Goal: Transaction & Acquisition: Subscribe to service/newsletter

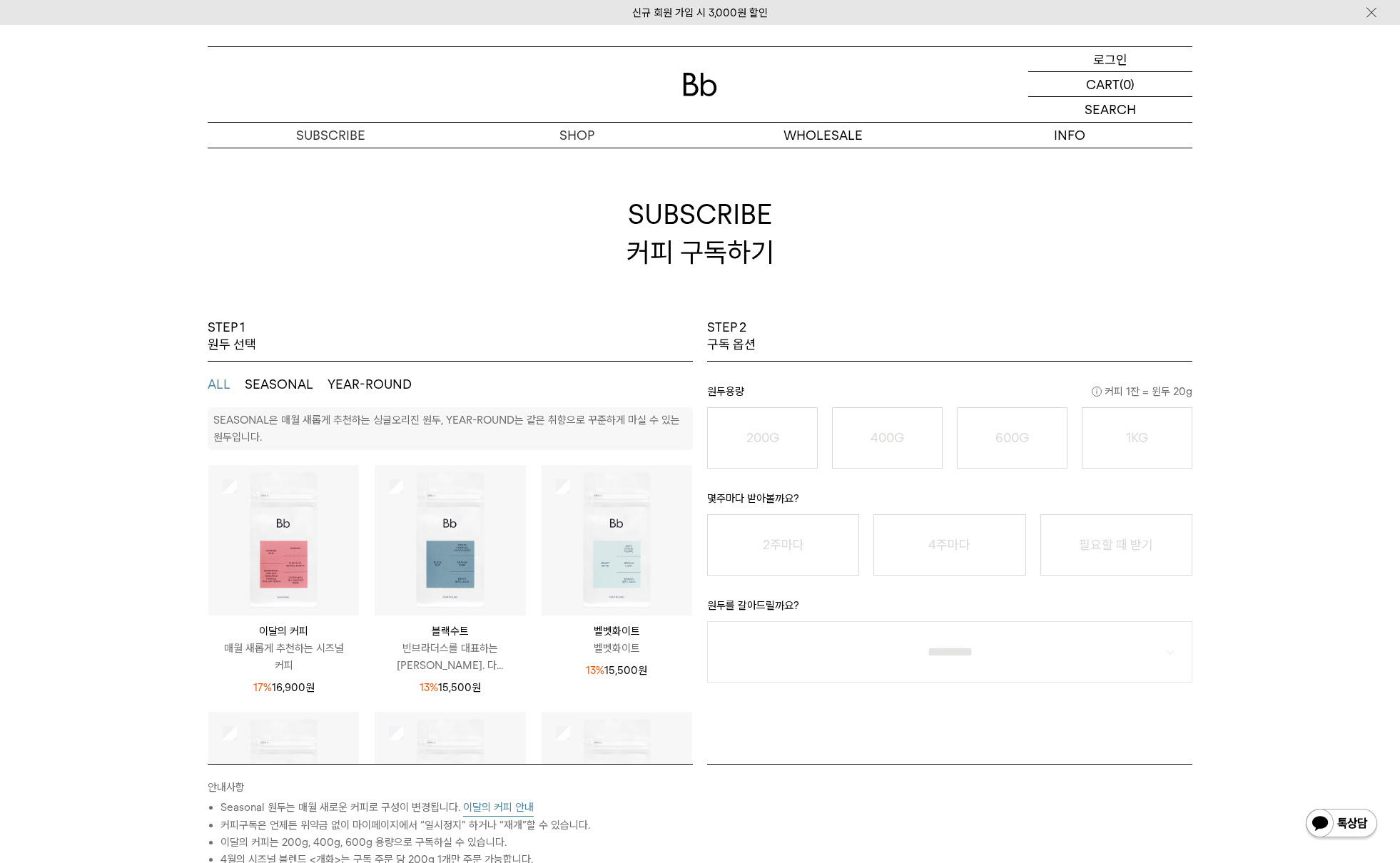
scroll to position [419, 0]
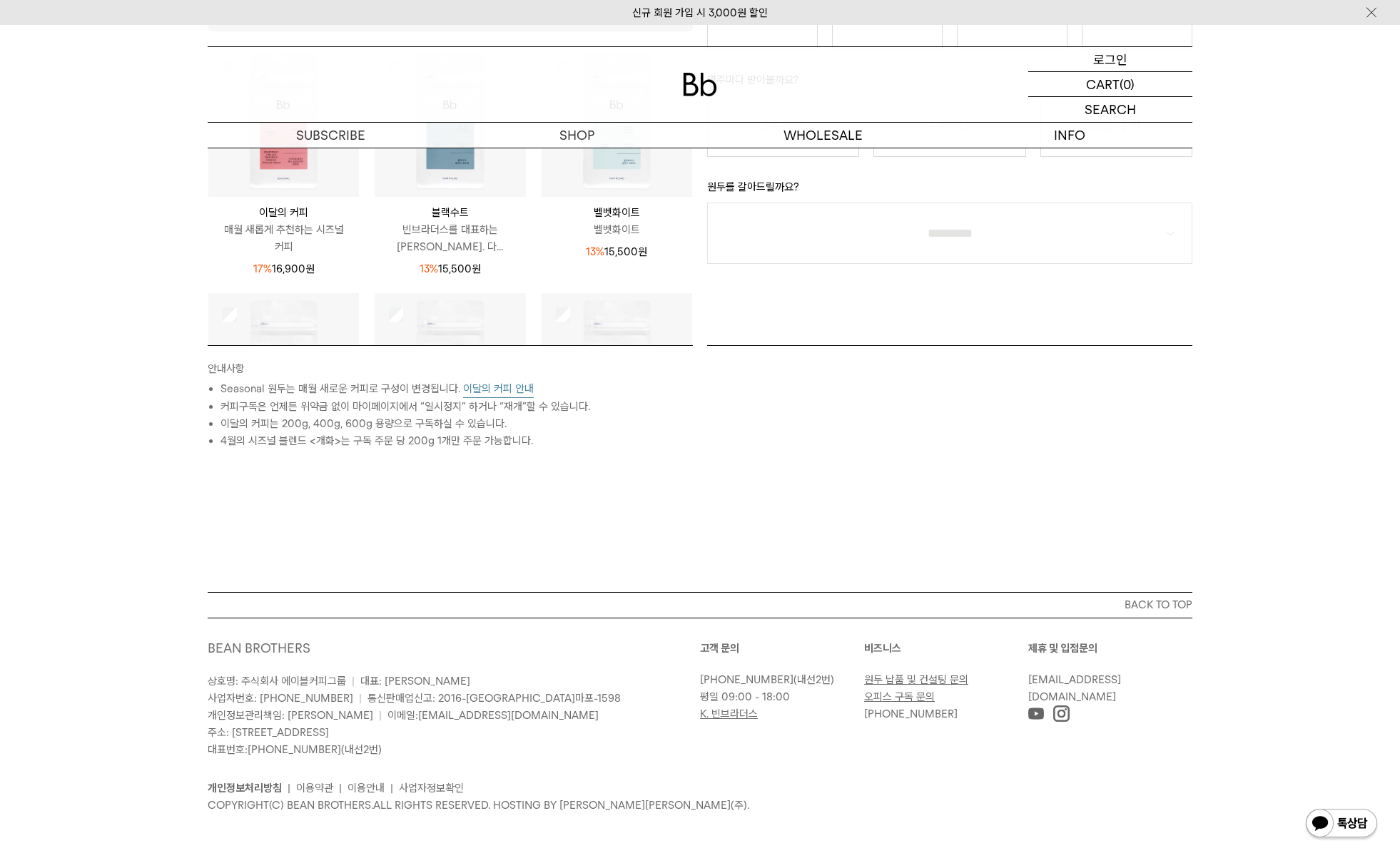
click at [1121, 49] on p "로그인" at bounding box center [1110, 59] width 34 height 24
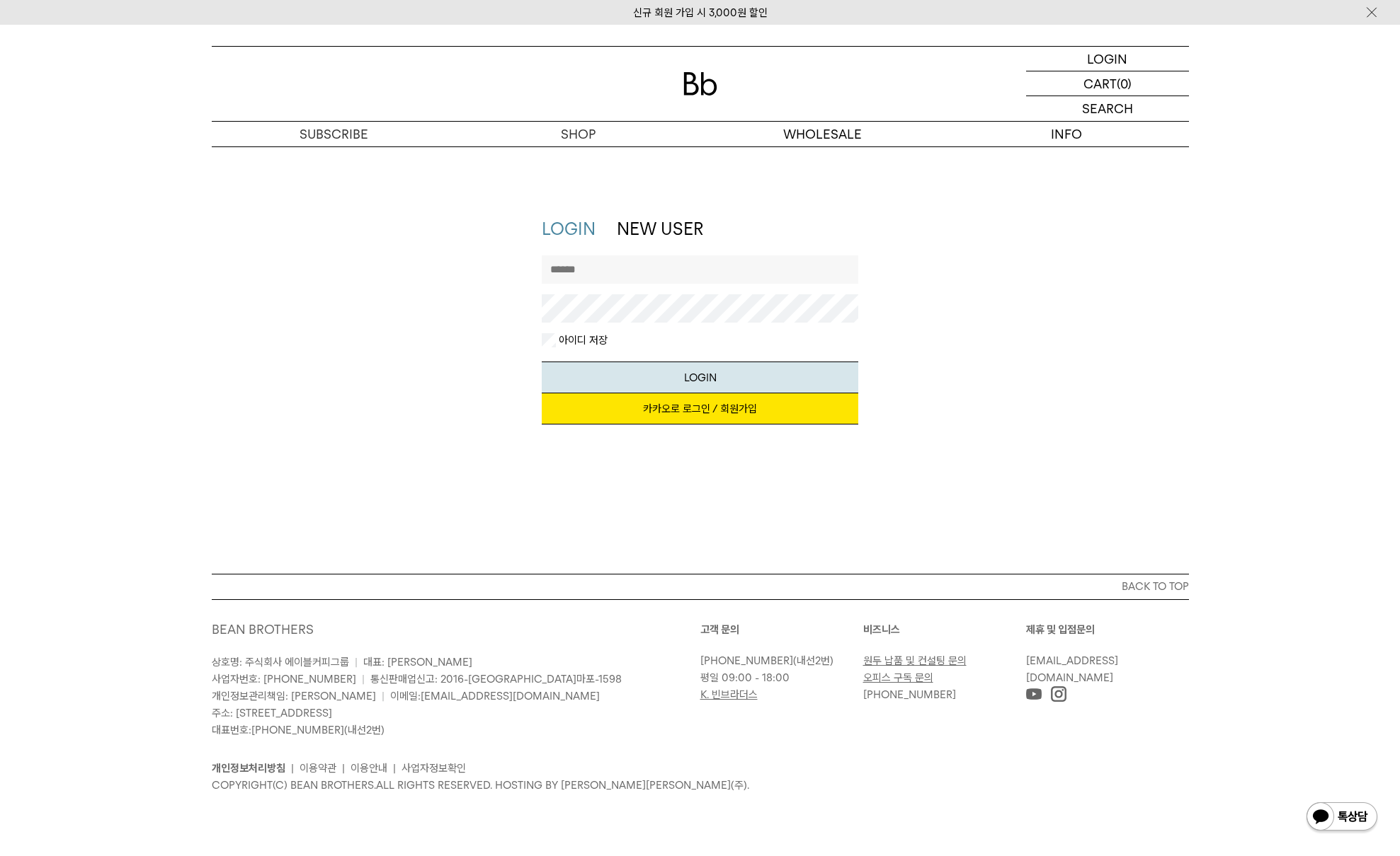
click at [723, 412] on link "카카오로 로그인 / 회원가입" at bounding box center [700, 409] width 316 height 31
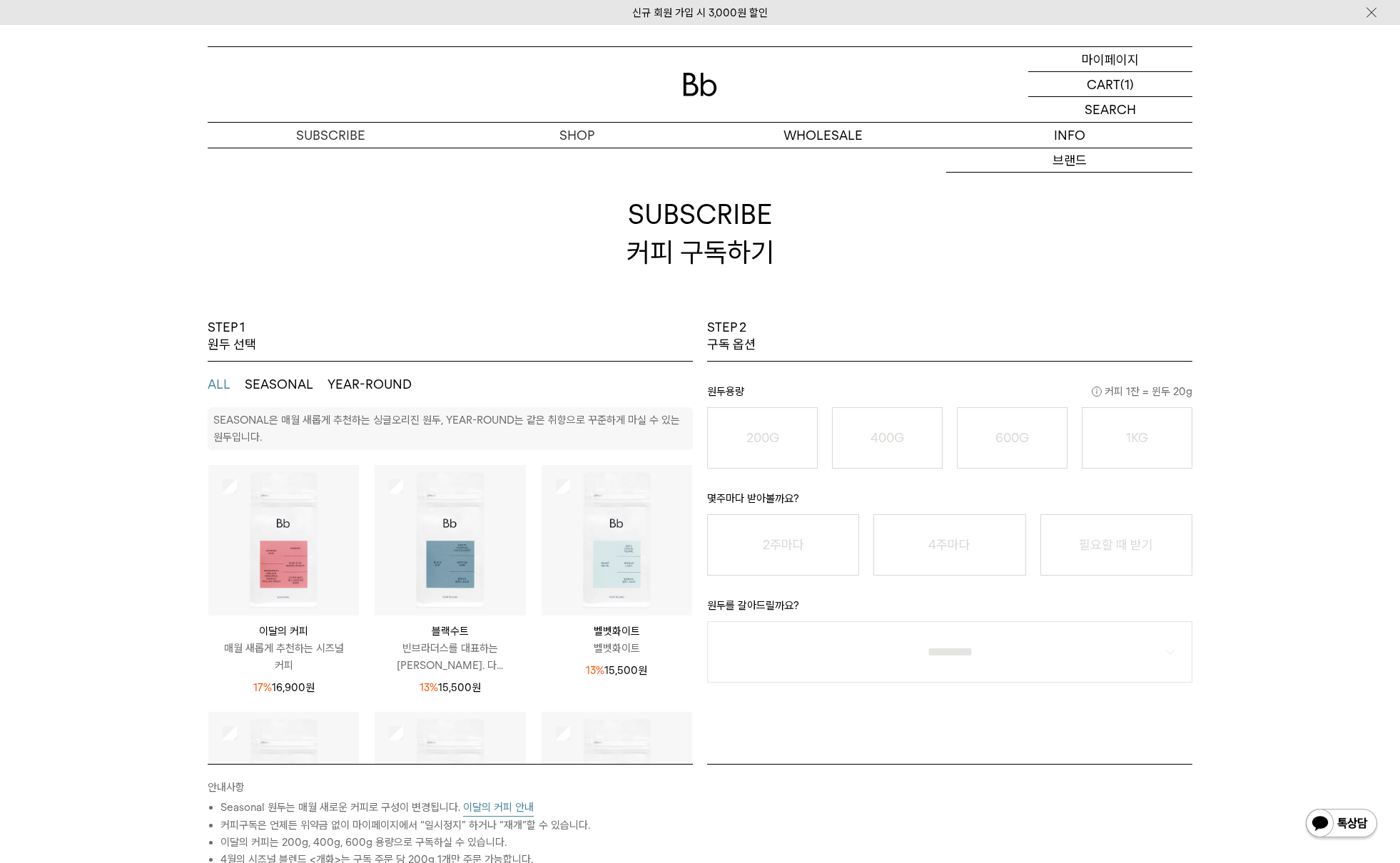
click at [1128, 59] on p "마이페이지" at bounding box center [1110, 59] width 57 height 24
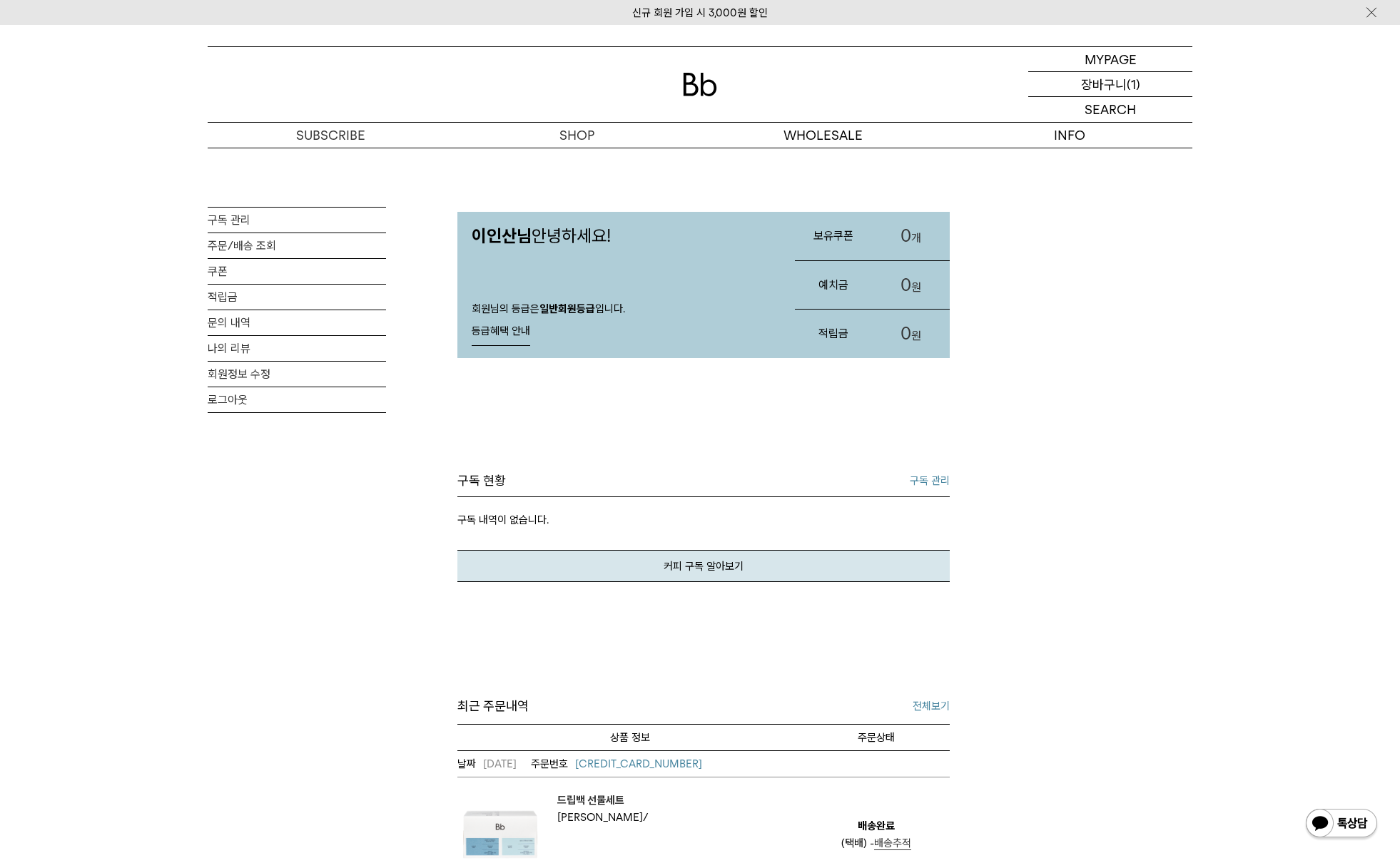
click at [1121, 80] on p "장바구니" at bounding box center [1104, 84] width 46 height 24
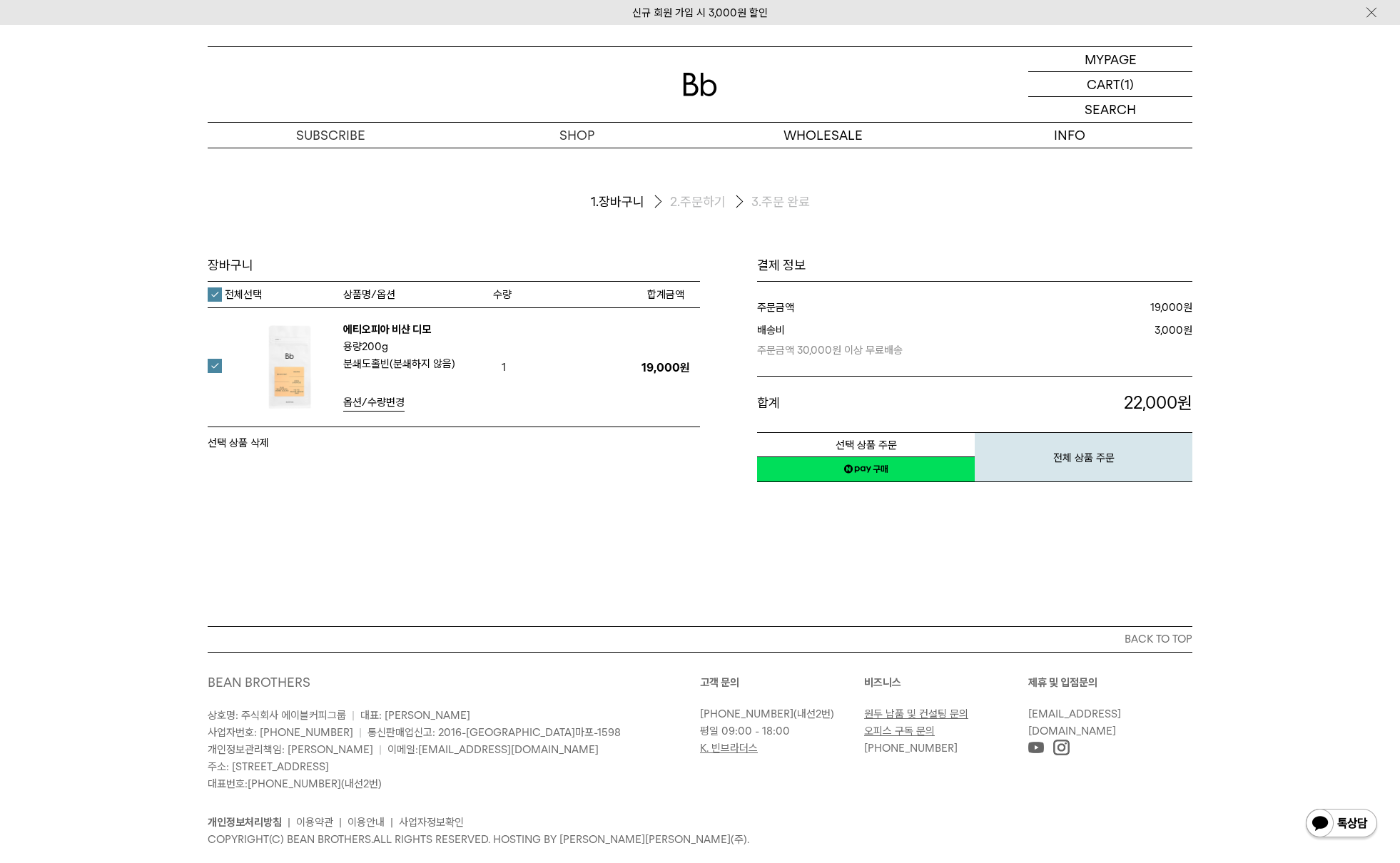
click at [234, 444] on button "선택 상품 삭제" at bounding box center [239, 443] width 61 height 17
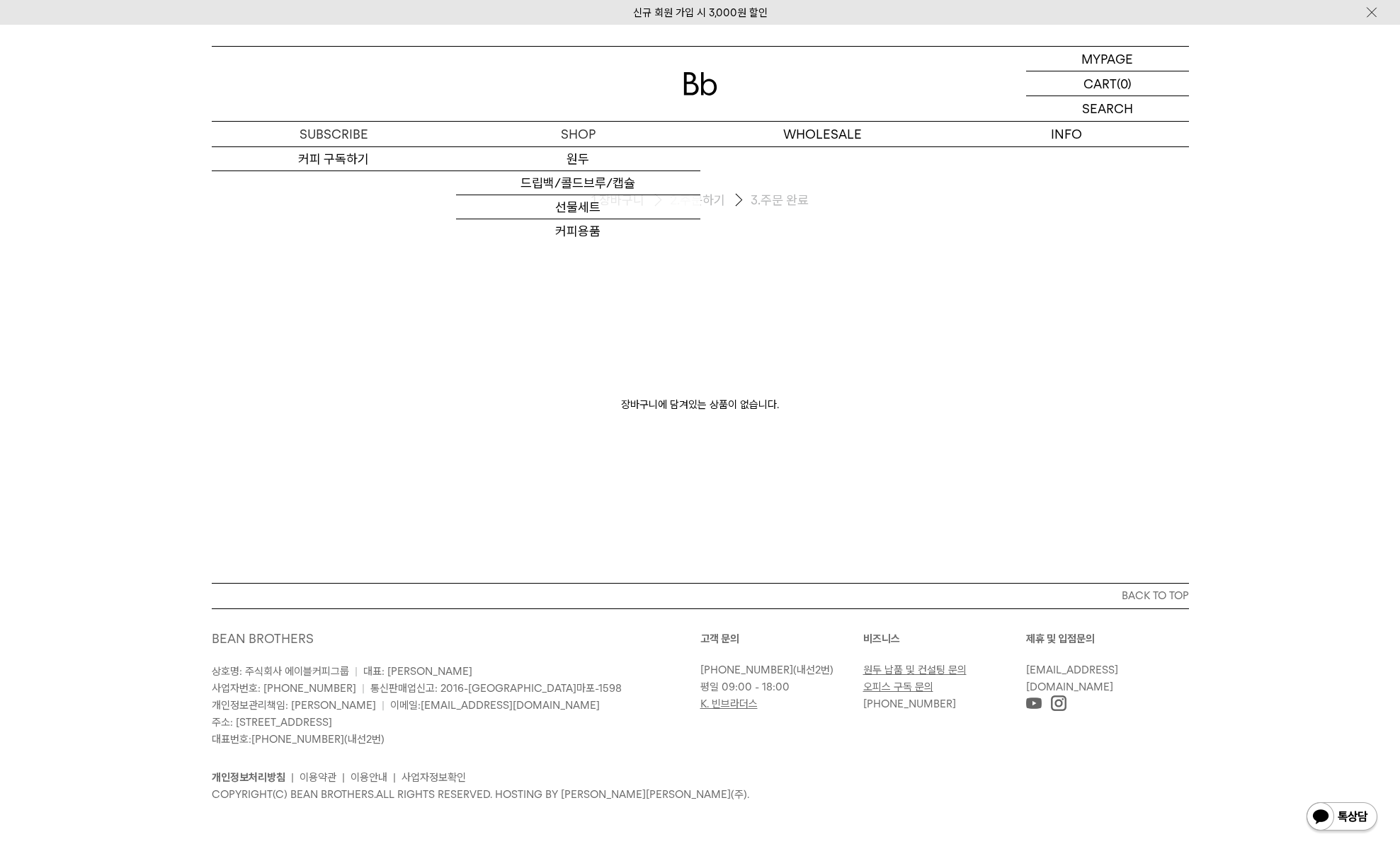
click at [353, 119] on div at bounding box center [700, 84] width 977 height 74
click at [339, 141] on p "구독" at bounding box center [333, 134] width 244 height 25
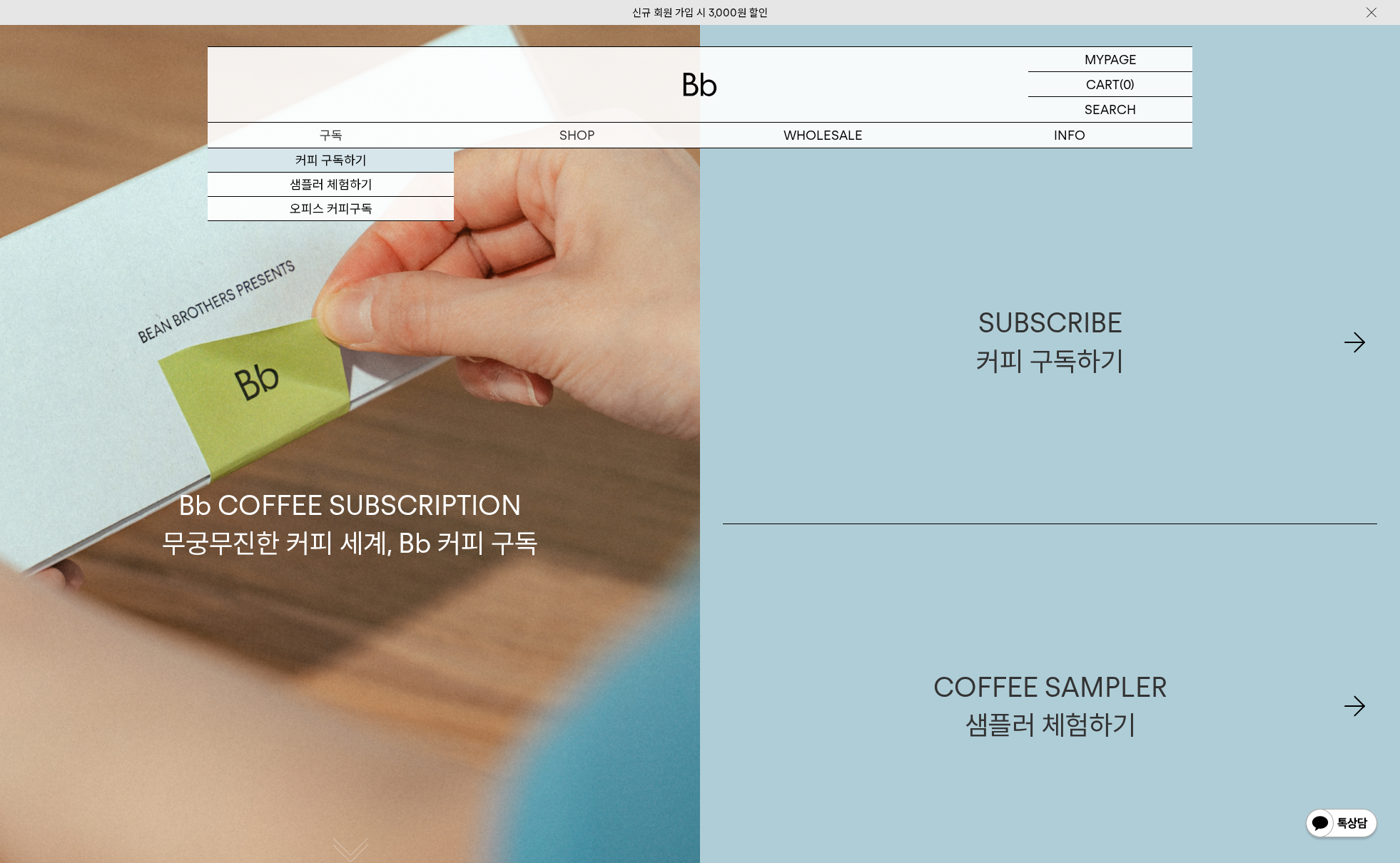
click at [333, 156] on link "커피 구독하기" at bounding box center [331, 160] width 246 height 24
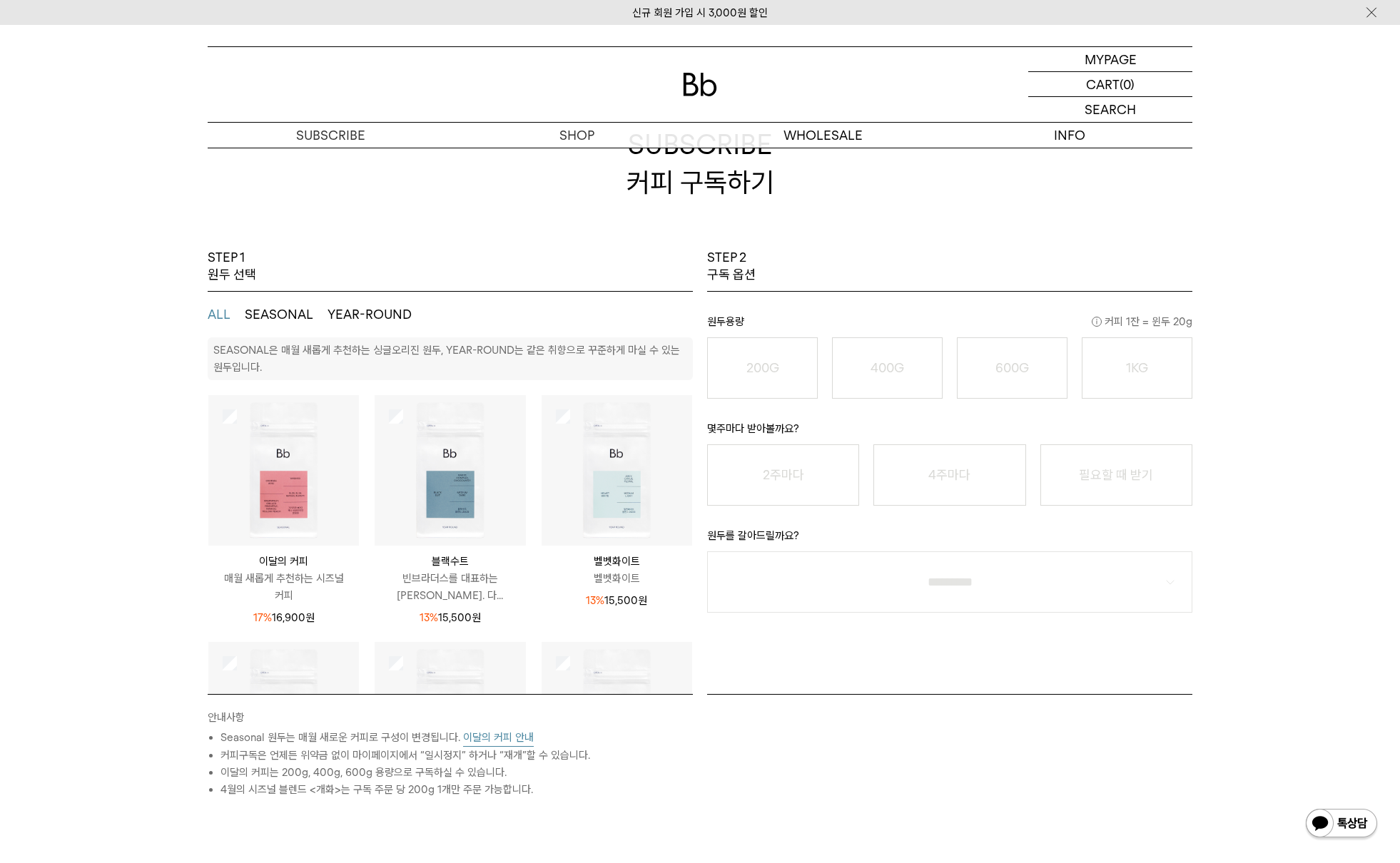
scroll to position [178, 0]
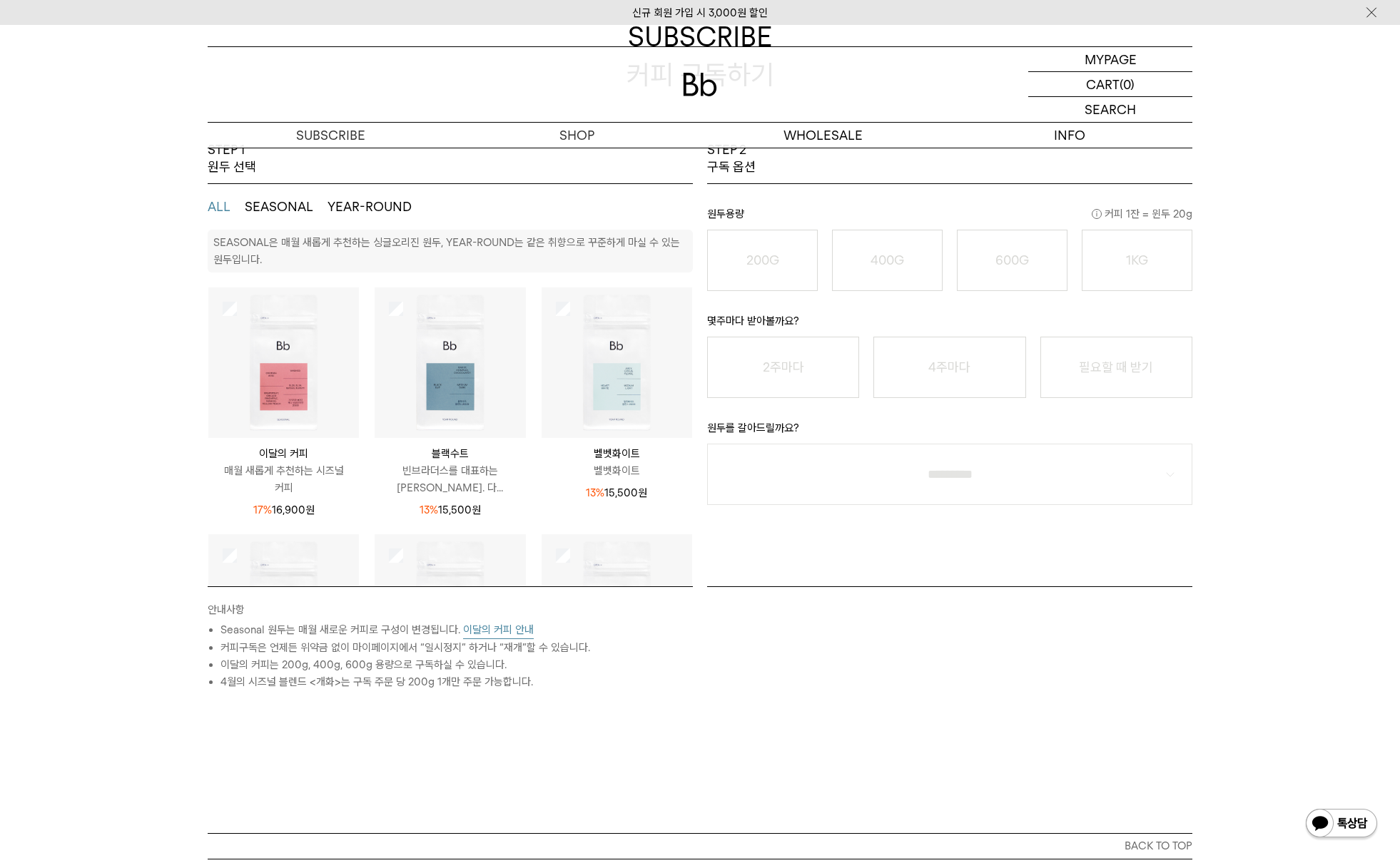
click at [325, 376] on img at bounding box center [284, 363] width 151 height 151
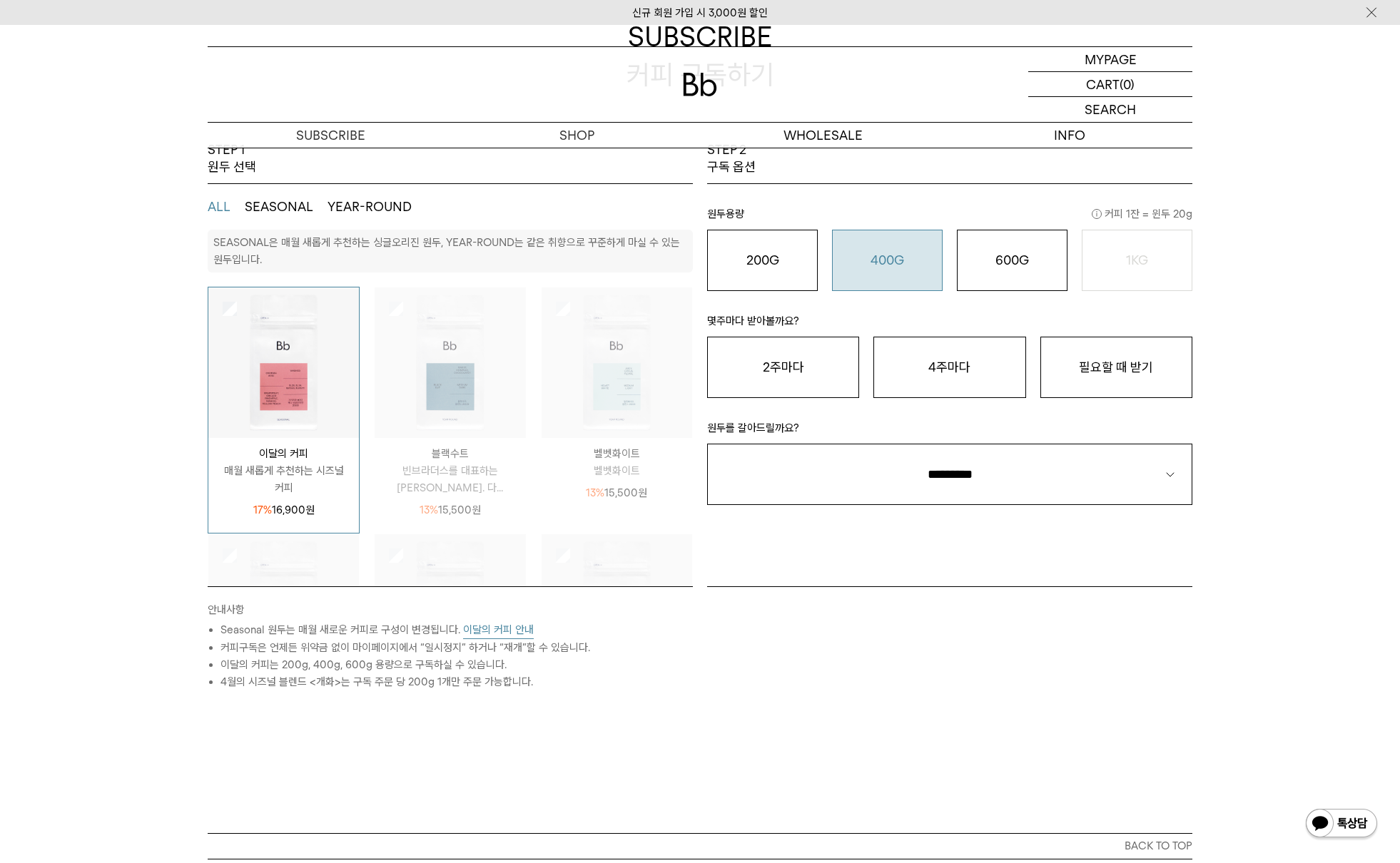
click at [886, 261] on o "400G" at bounding box center [887, 261] width 33 height 15
click at [1088, 373] on button "필요할 때 받기" at bounding box center [1116, 367] width 152 height 61
click at [1022, 506] on div "STEP 2 구독 옵션 원두용량 커피 1잔 = 윈두 20g 200G 16,900 원 400G 31,000 원 600G 43,000 원 1KG …" at bounding box center [950, 364] width 499 height 446
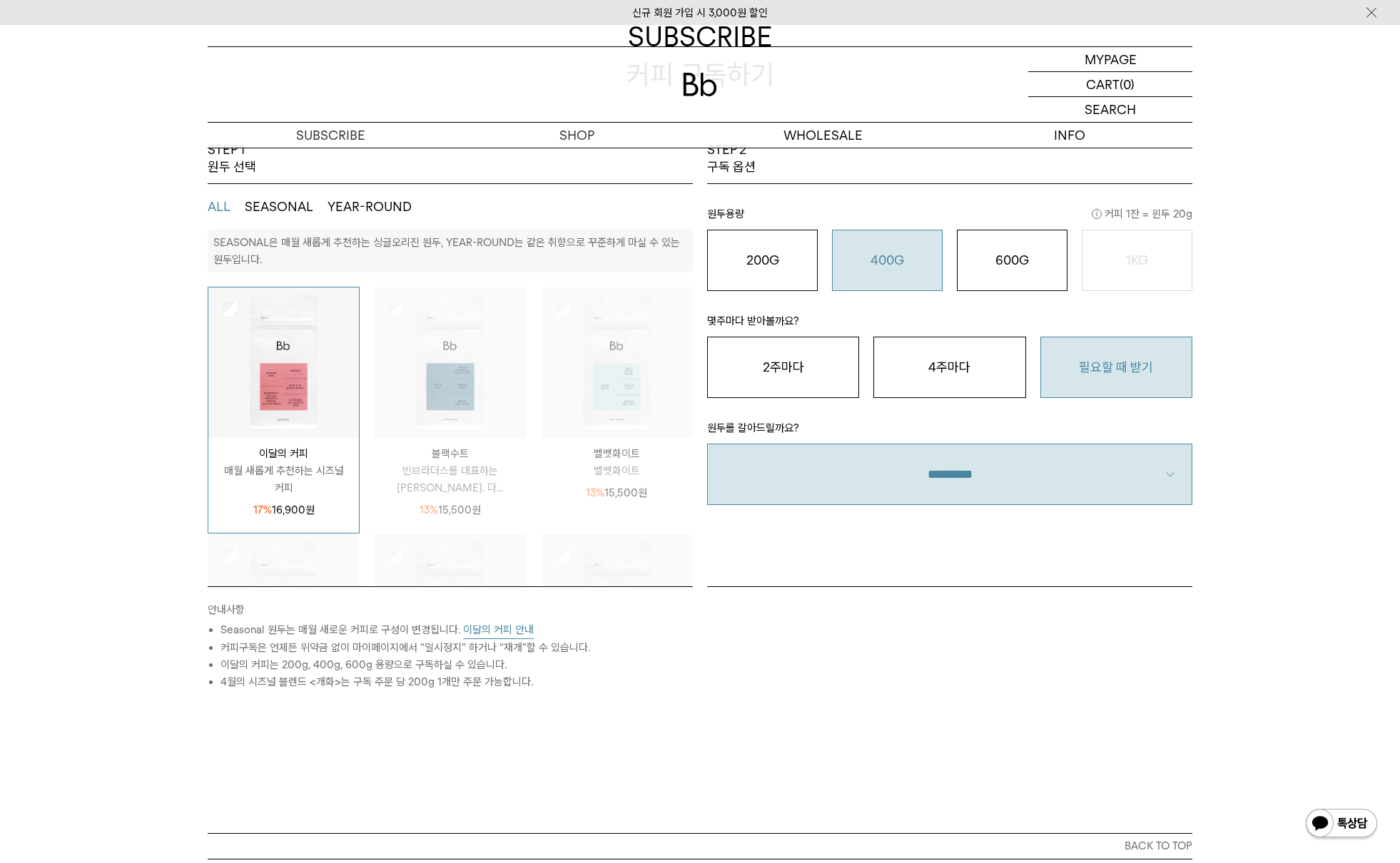
select select "**"
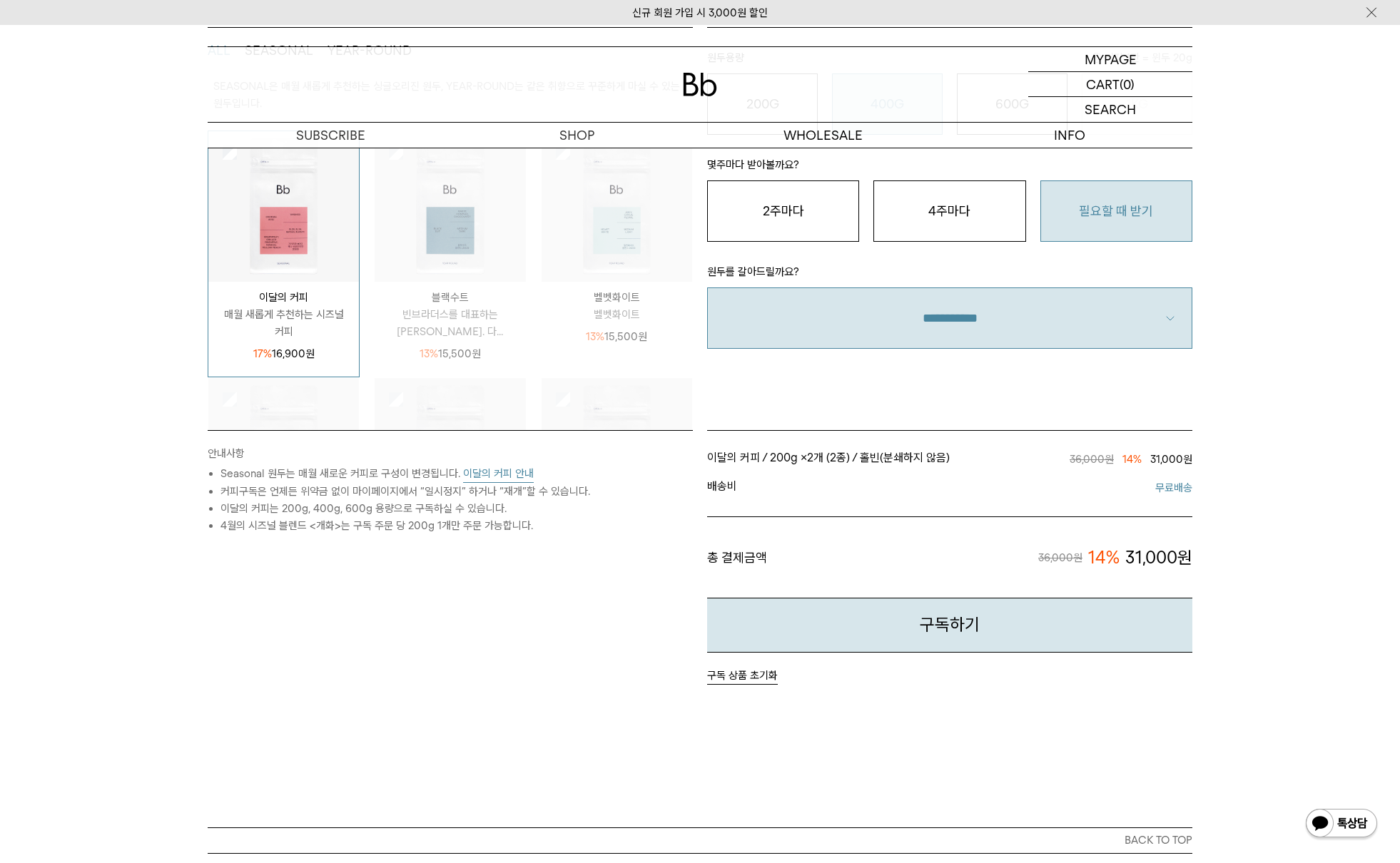
scroll to position [337, 0]
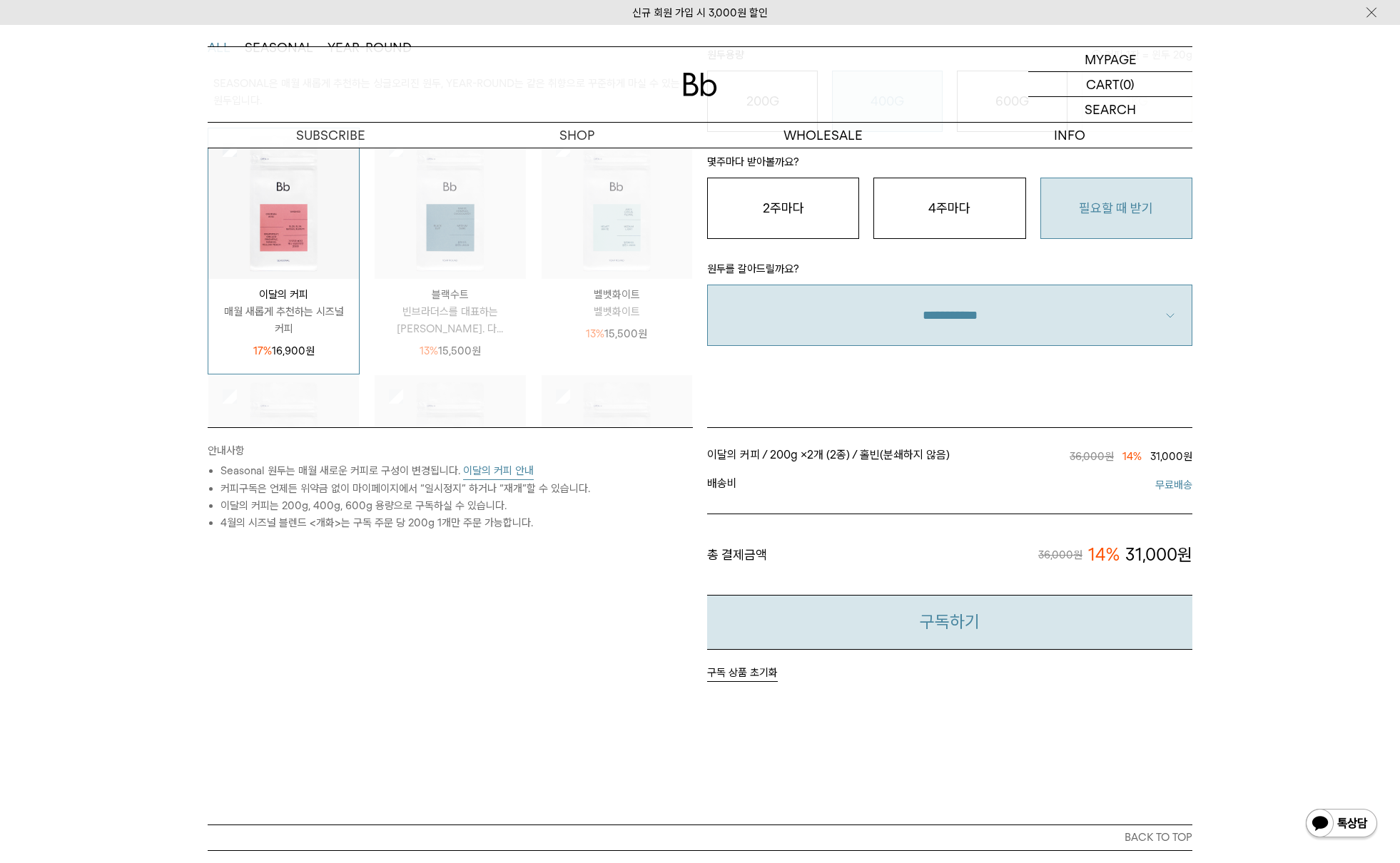
click at [1078, 636] on button "구독하기" at bounding box center [950, 623] width 486 height 55
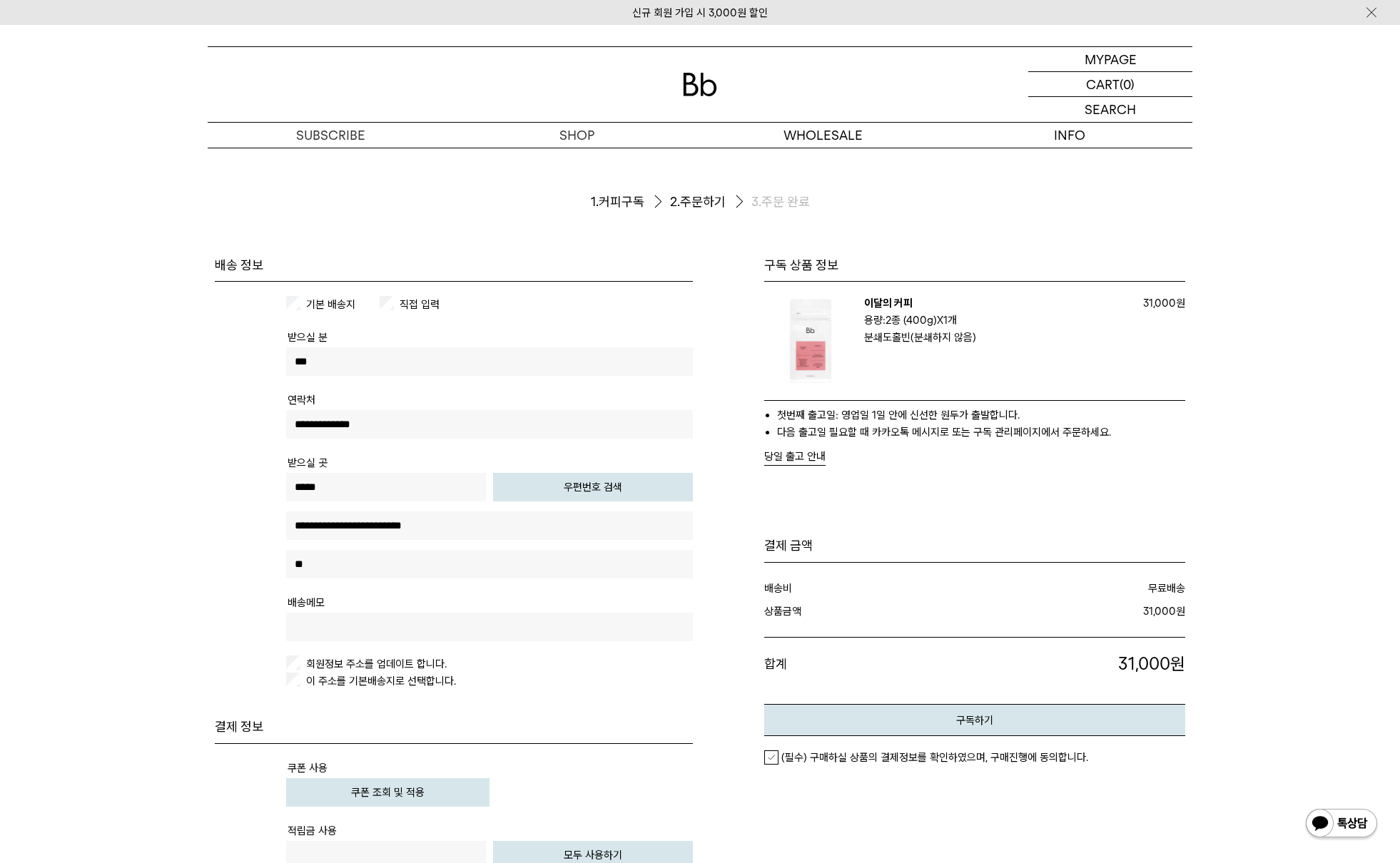
click at [533, 608] on tr "배송메모" at bounding box center [489, 624] width 406 height 63
click at [534, 612] on tr "배송메모" at bounding box center [489, 624] width 406 height 63
click at [538, 622] on input "text" at bounding box center [489, 627] width 406 height 29
click at [344, 626] on input "**********" at bounding box center [489, 627] width 406 height 29
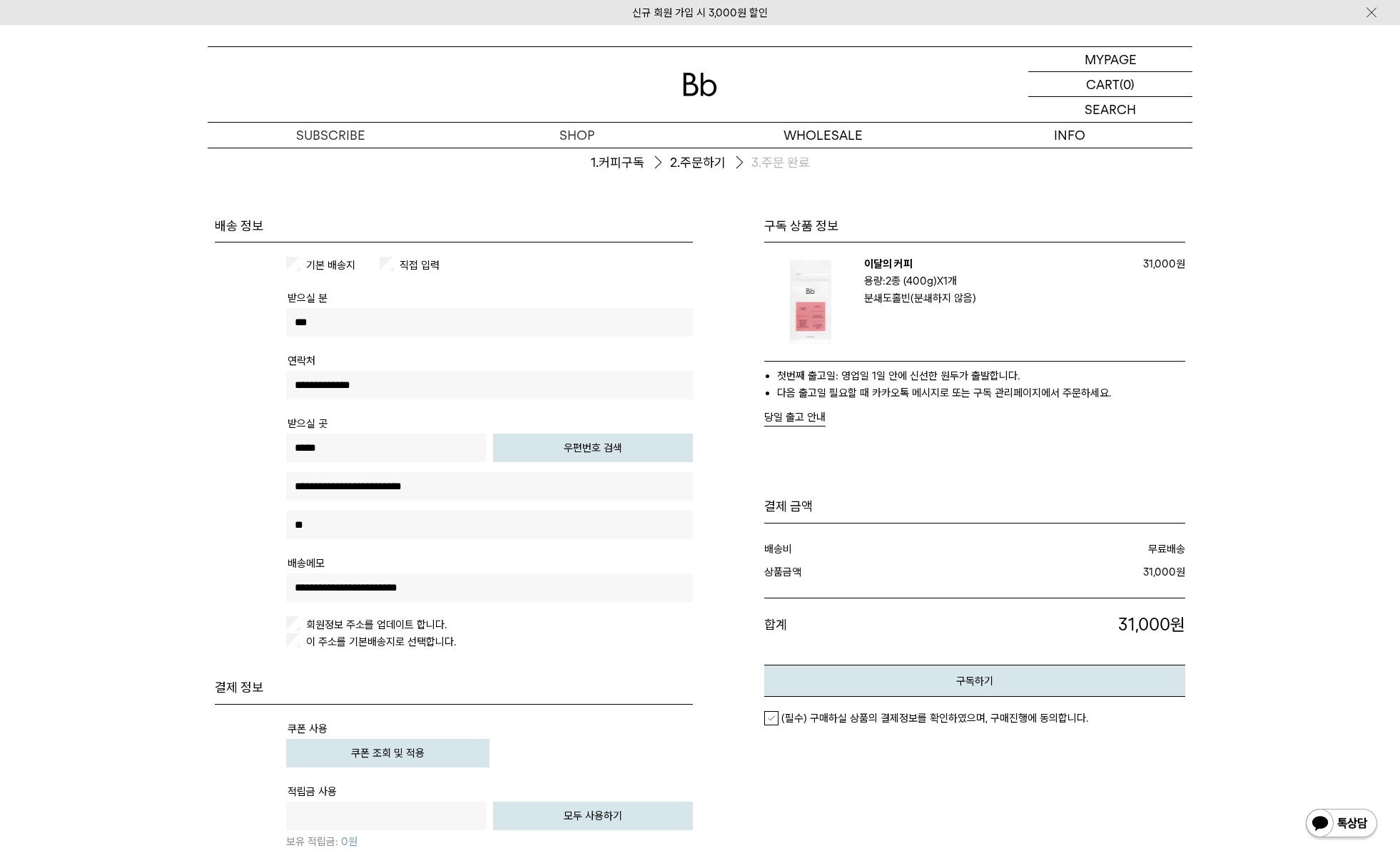
scroll to position [137, 0]
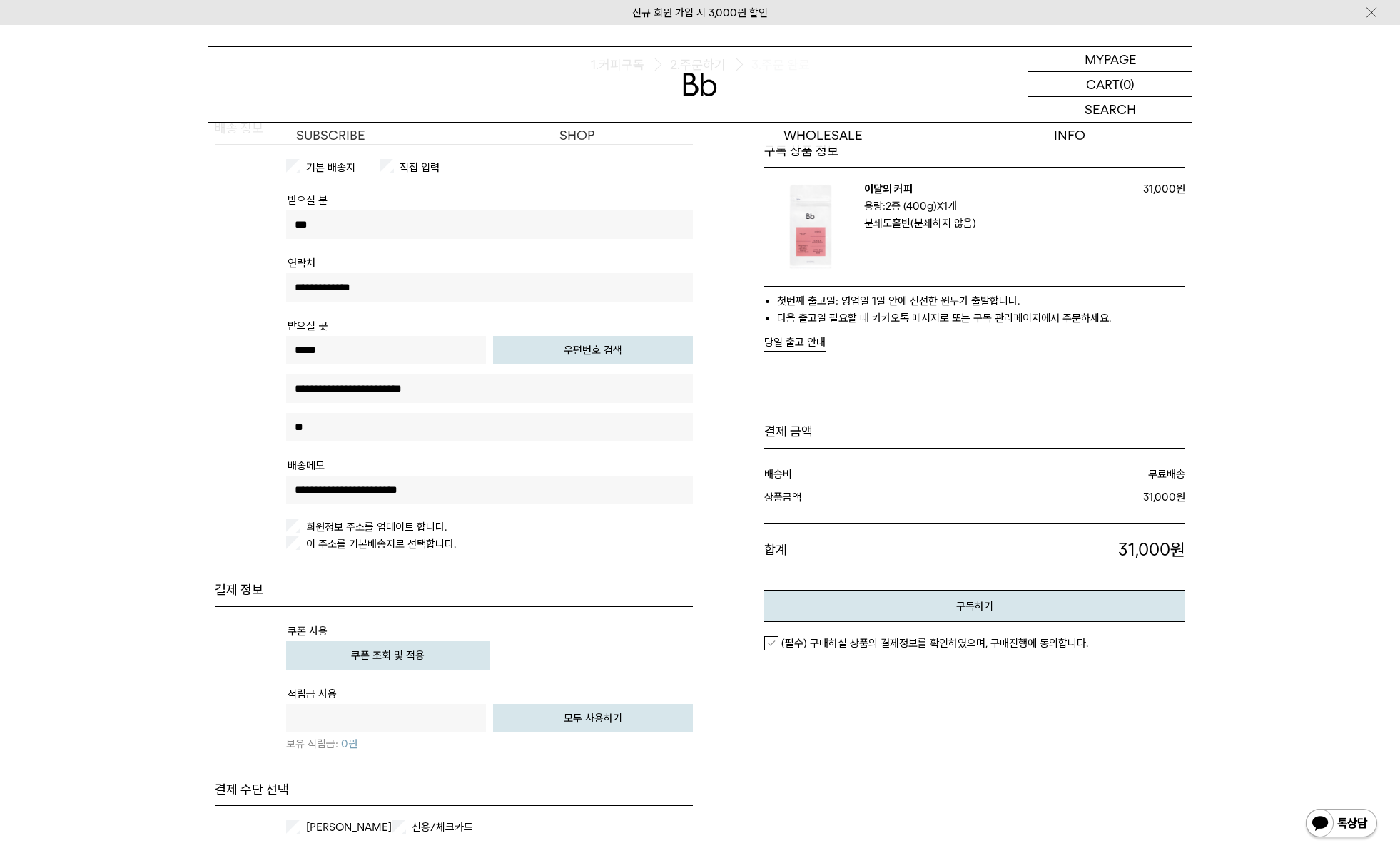
type input "**********"
click at [442, 665] on button "쿠폰 조회 및 적용" at bounding box center [388, 656] width 204 height 29
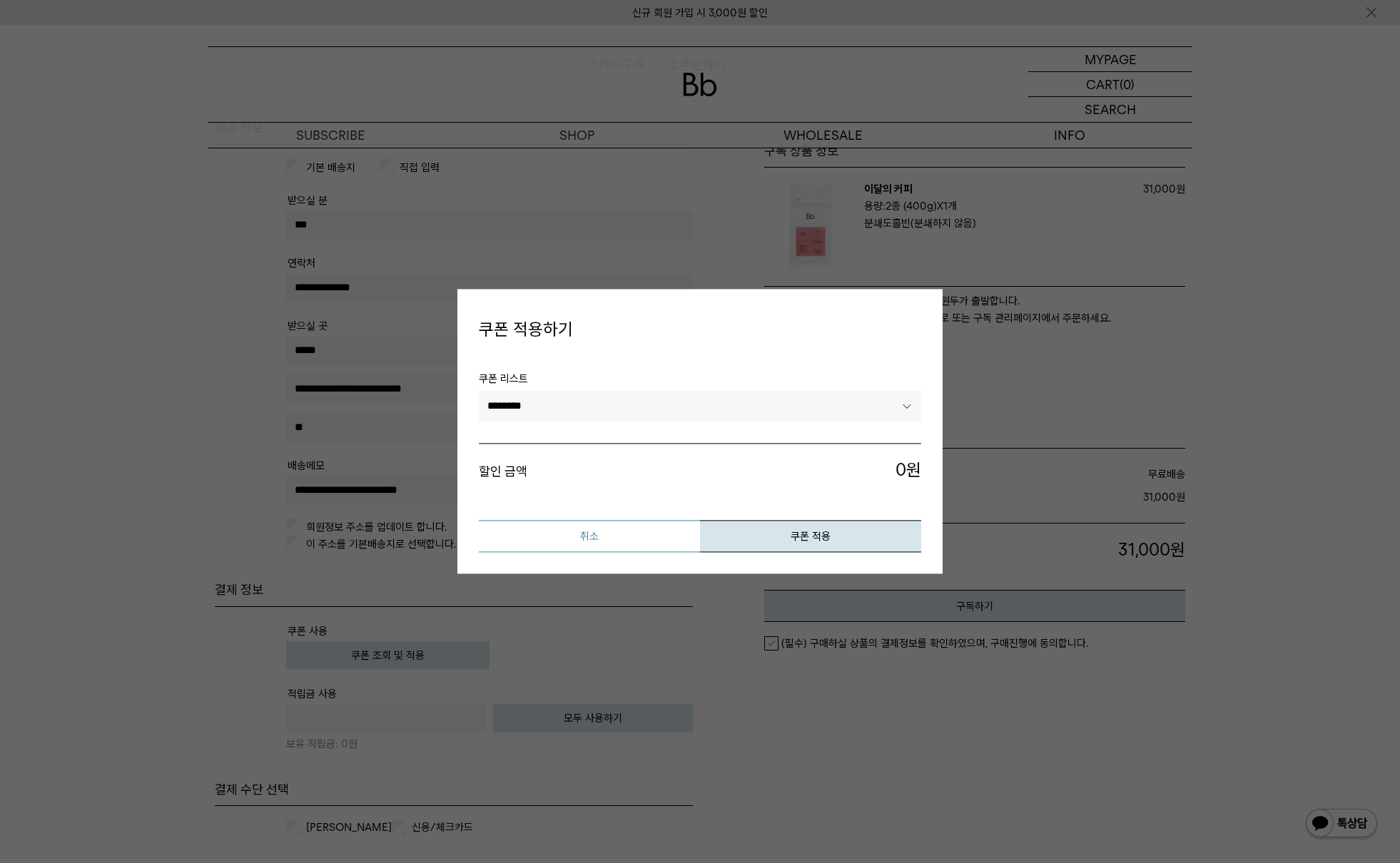
click at [620, 538] on button "취소" at bounding box center [590, 537] width 222 height 32
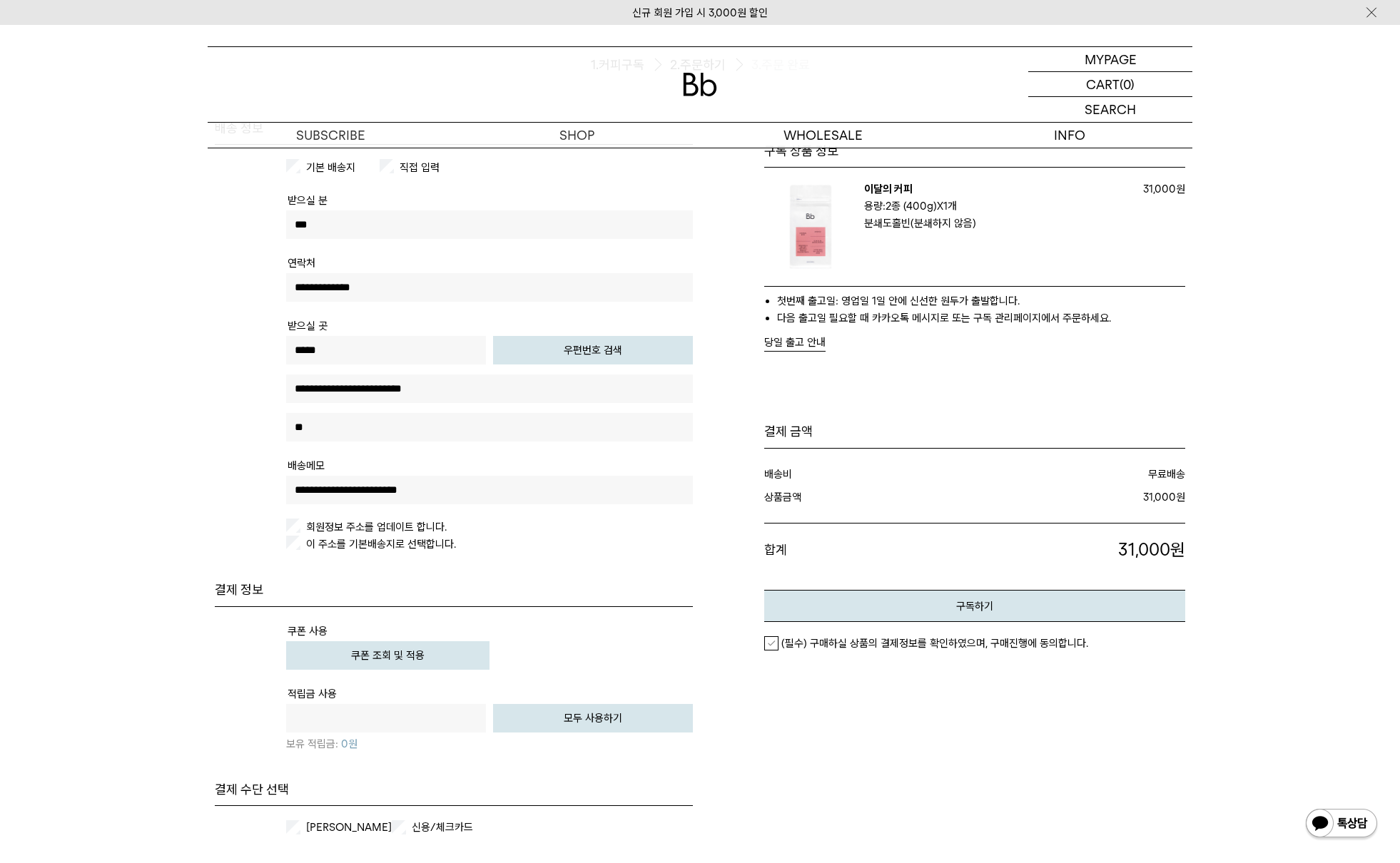
click at [607, 720] on button "모두 사용하기" at bounding box center [593, 719] width 200 height 29
type input "*"
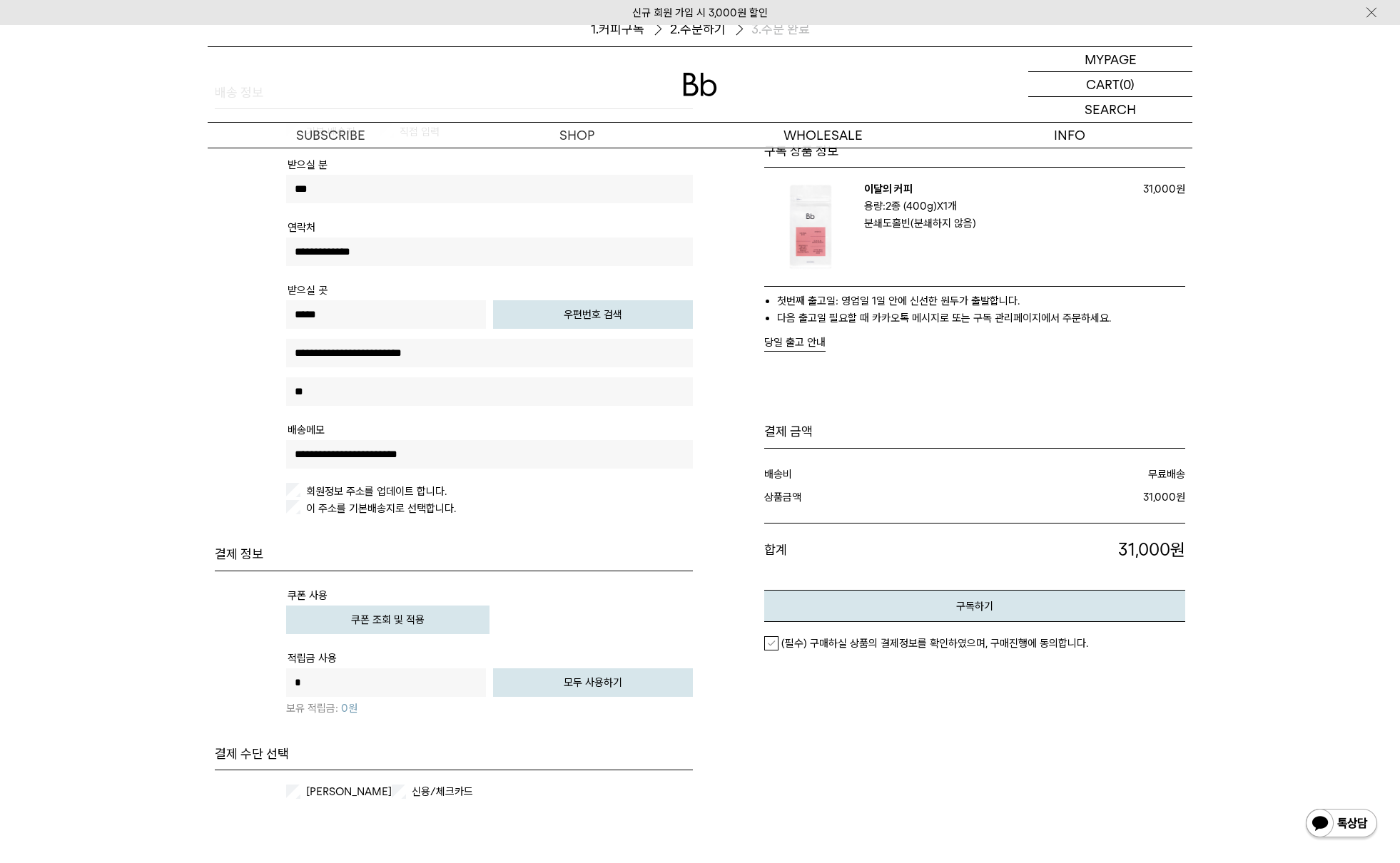
scroll to position [252, 0]
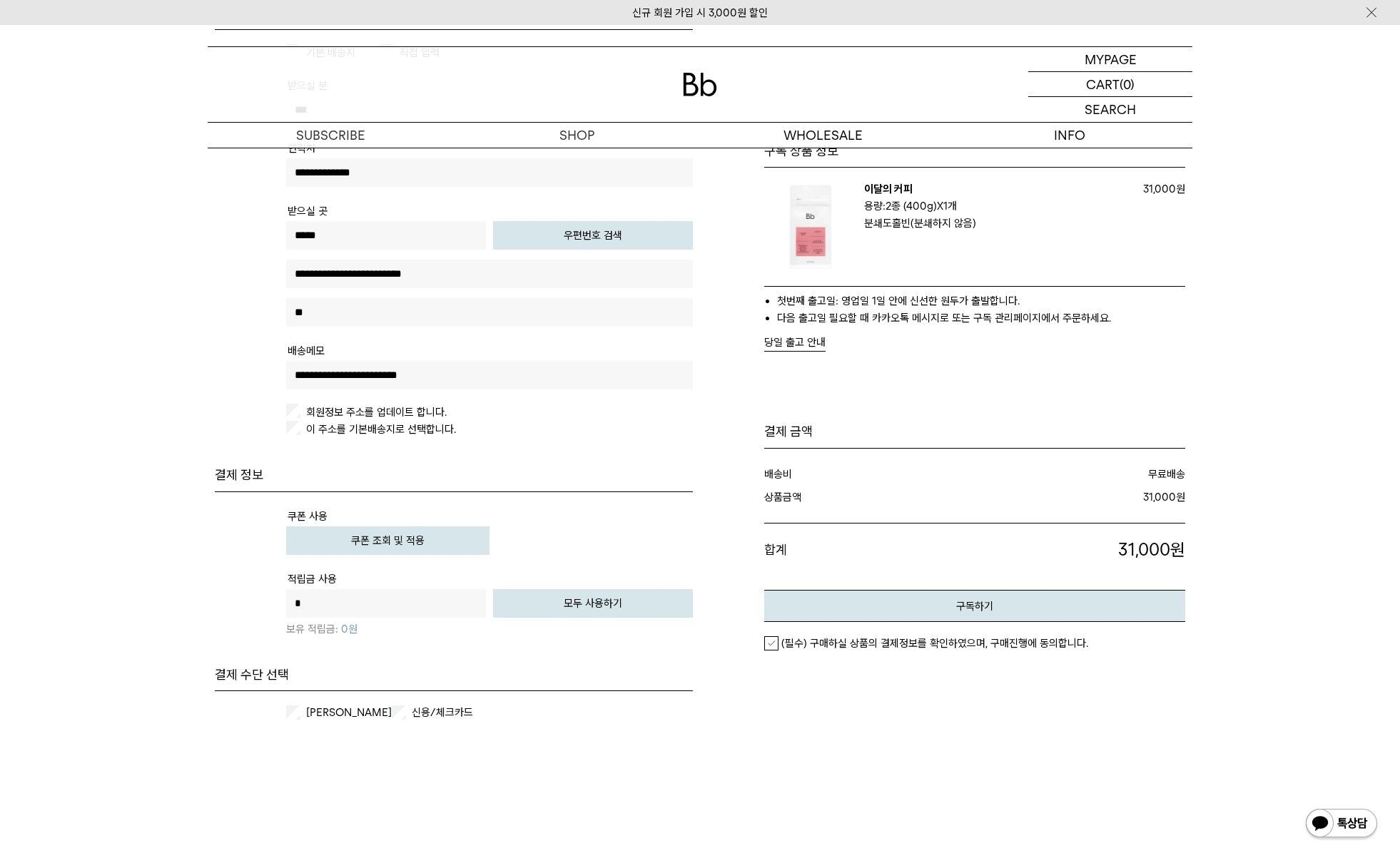
click at [320, 714] on label "[PERSON_NAME]" at bounding box center [348, 712] width 89 height 14
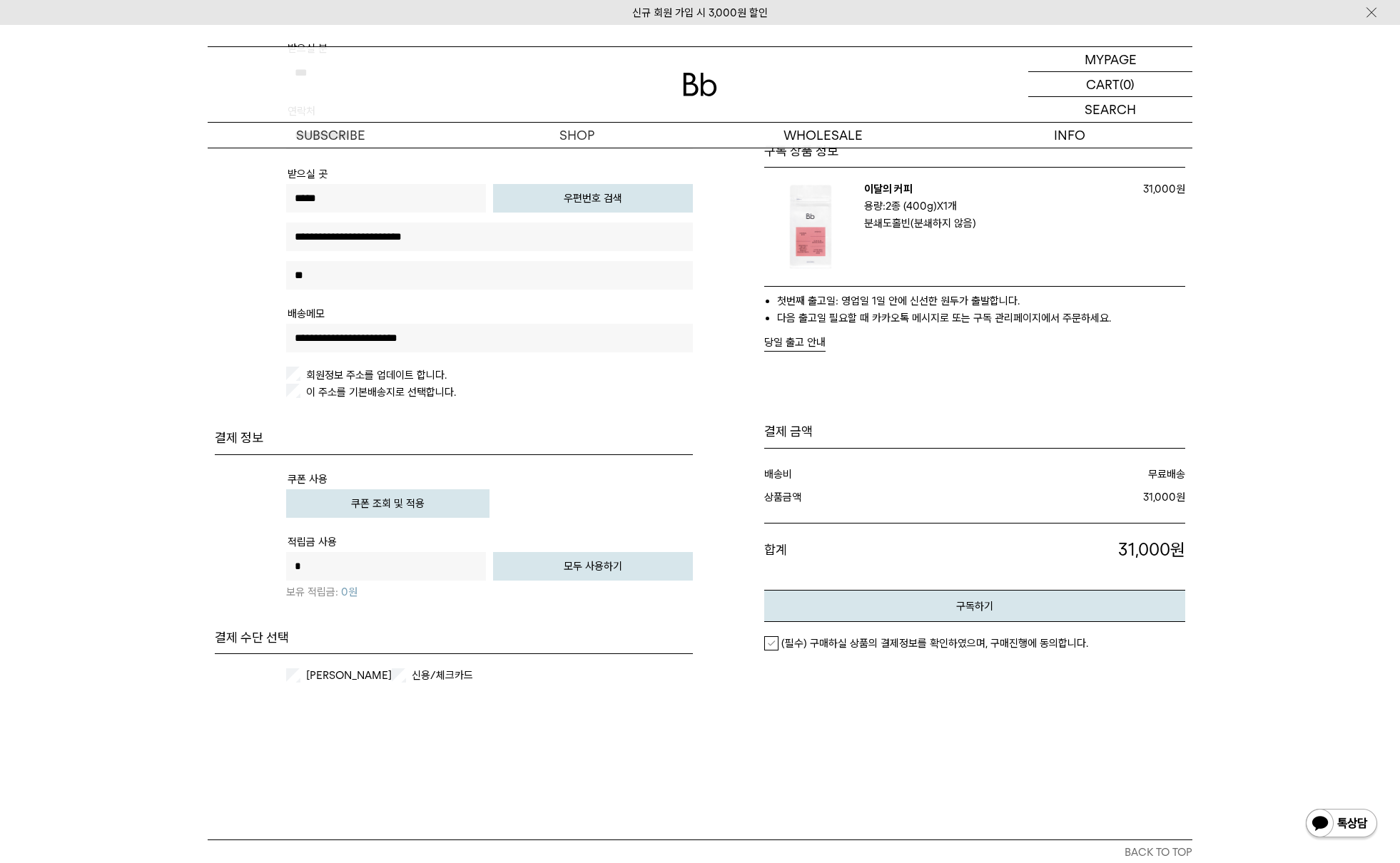
scroll to position [286, 0]
click at [884, 648] on em "(필수) 구매하실 상품의 결제정보를 확인하였으며, 구매진행에 동의합니다." at bounding box center [935, 643] width 307 height 13
click at [988, 605] on button "구독하기" at bounding box center [975, 607] width 421 height 32
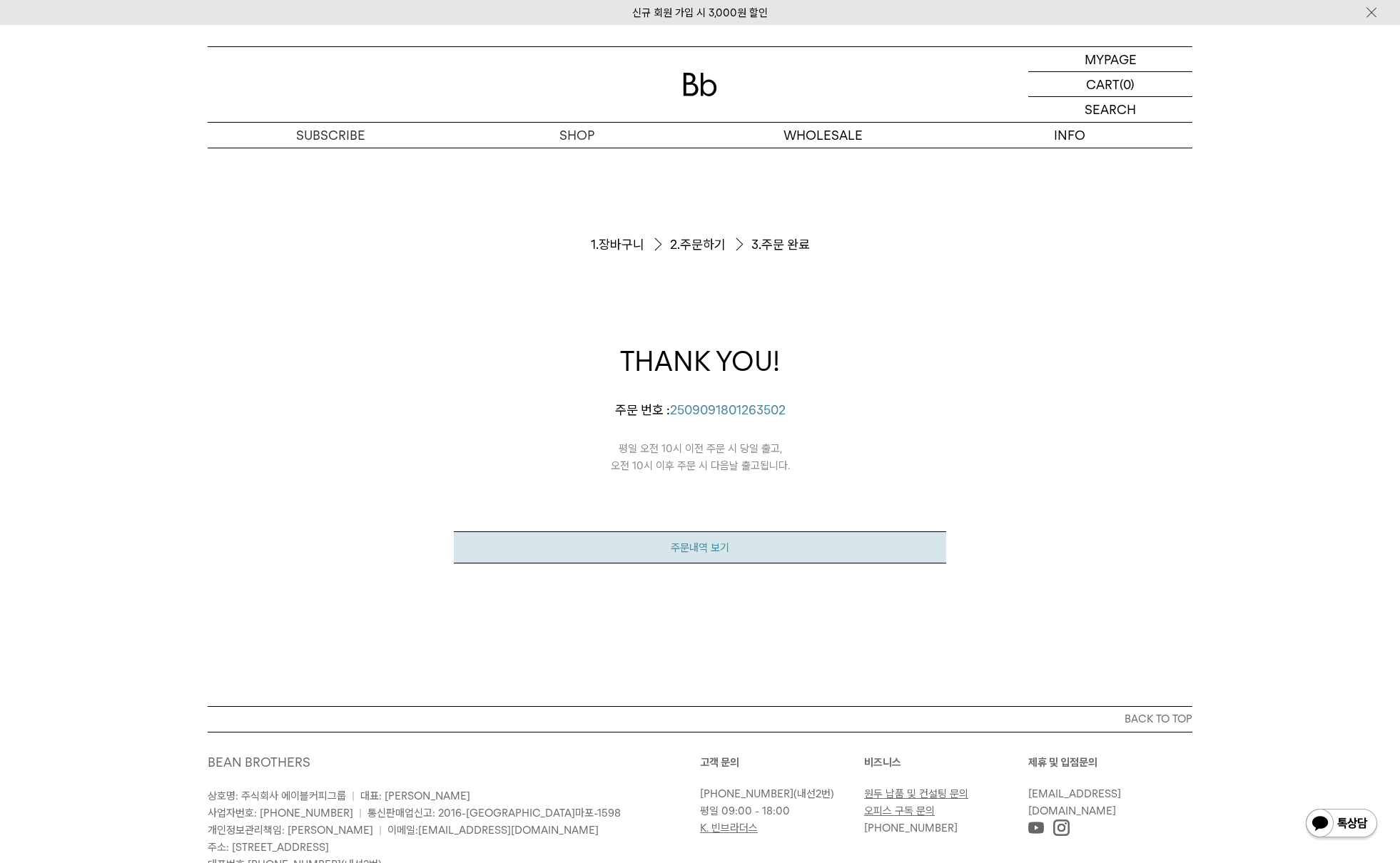
click at [712, 561] on link "주문내역 보기" at bounding box center [700, 548] width 493 height 32
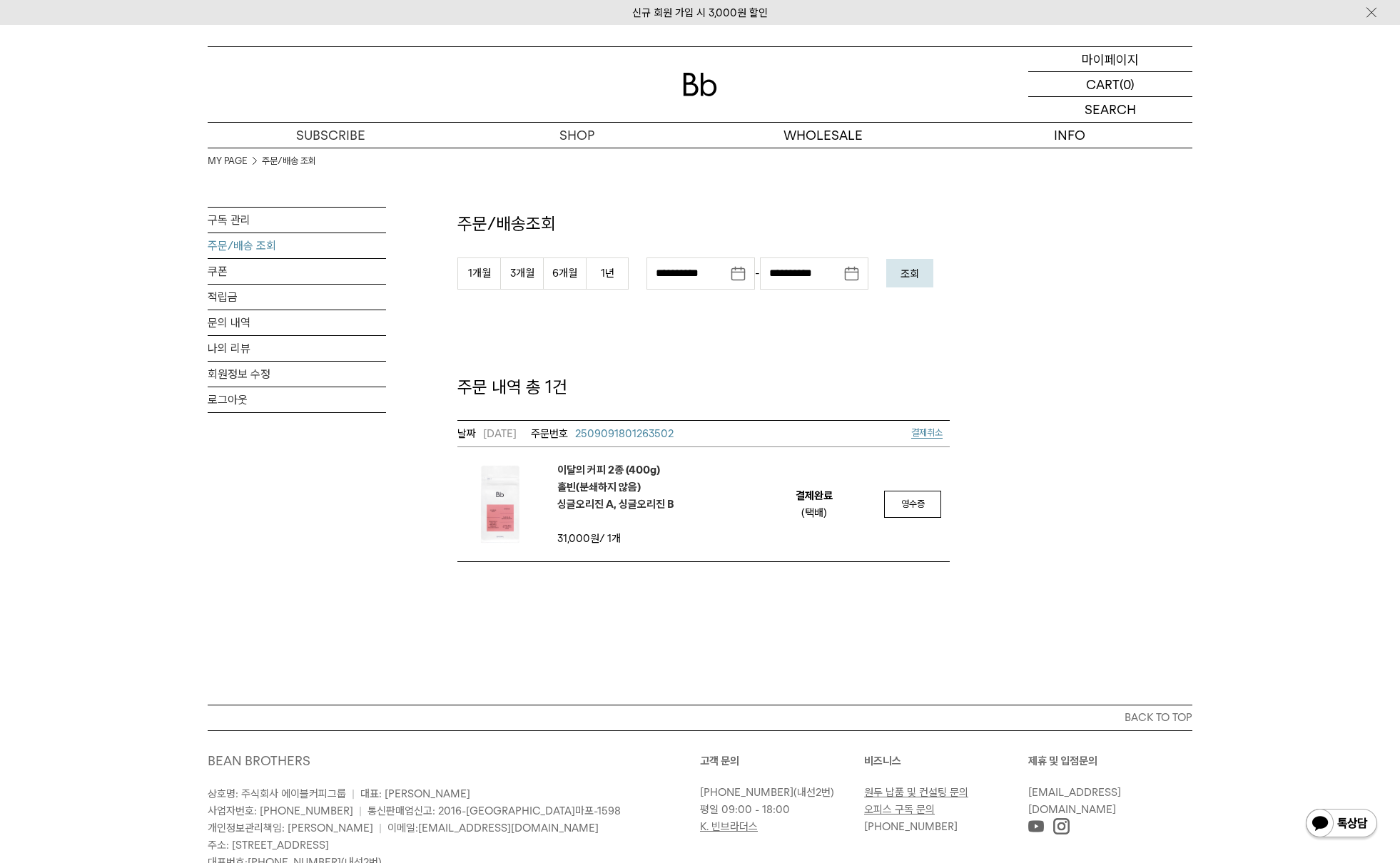
click at [1134, 64] on p "마이페이지" at bounding box center [1110, 59] width 57 height 24
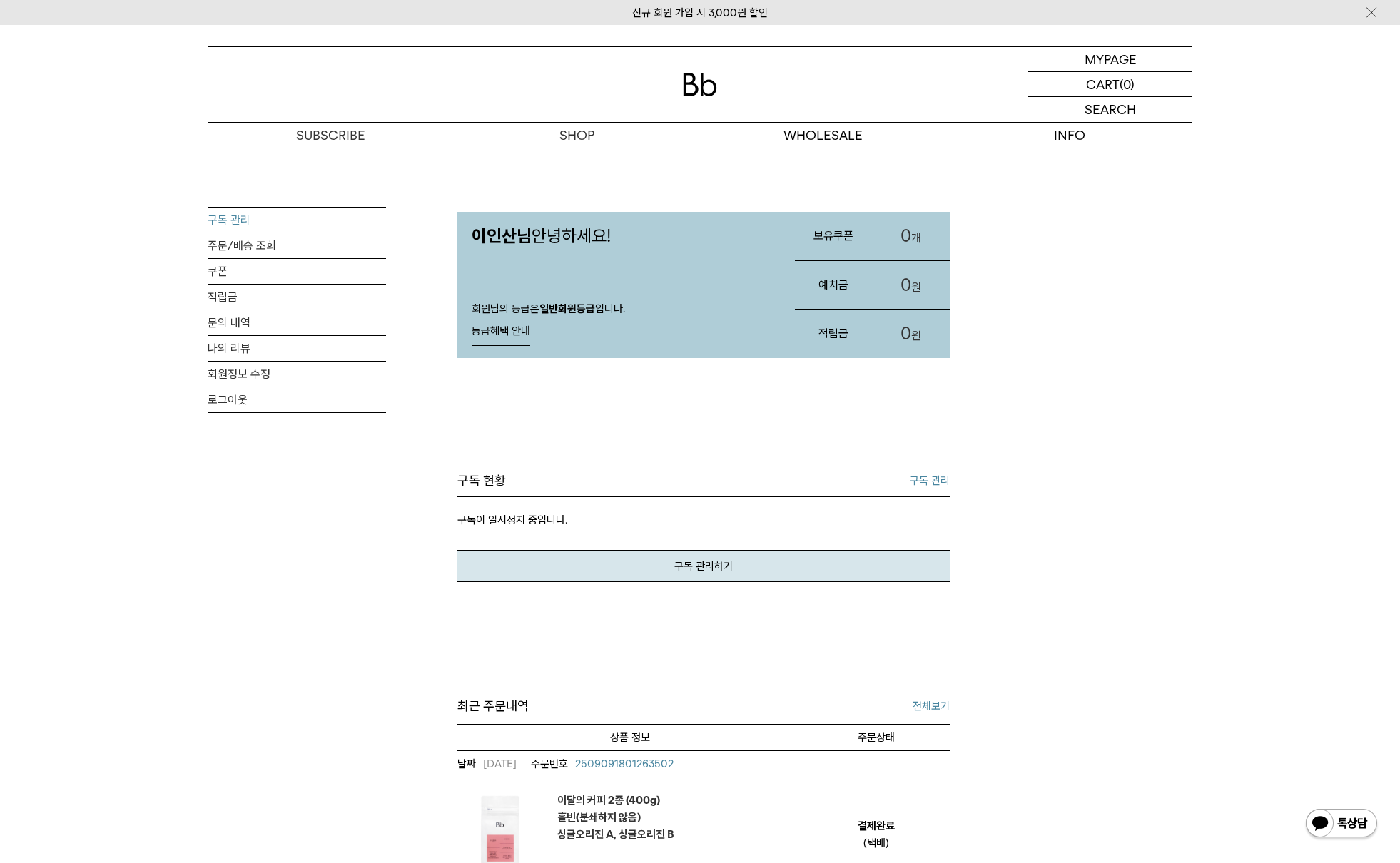
click at [256, 212] on link "구독 관리" at bounding box center [297, 220] width 178 height 25
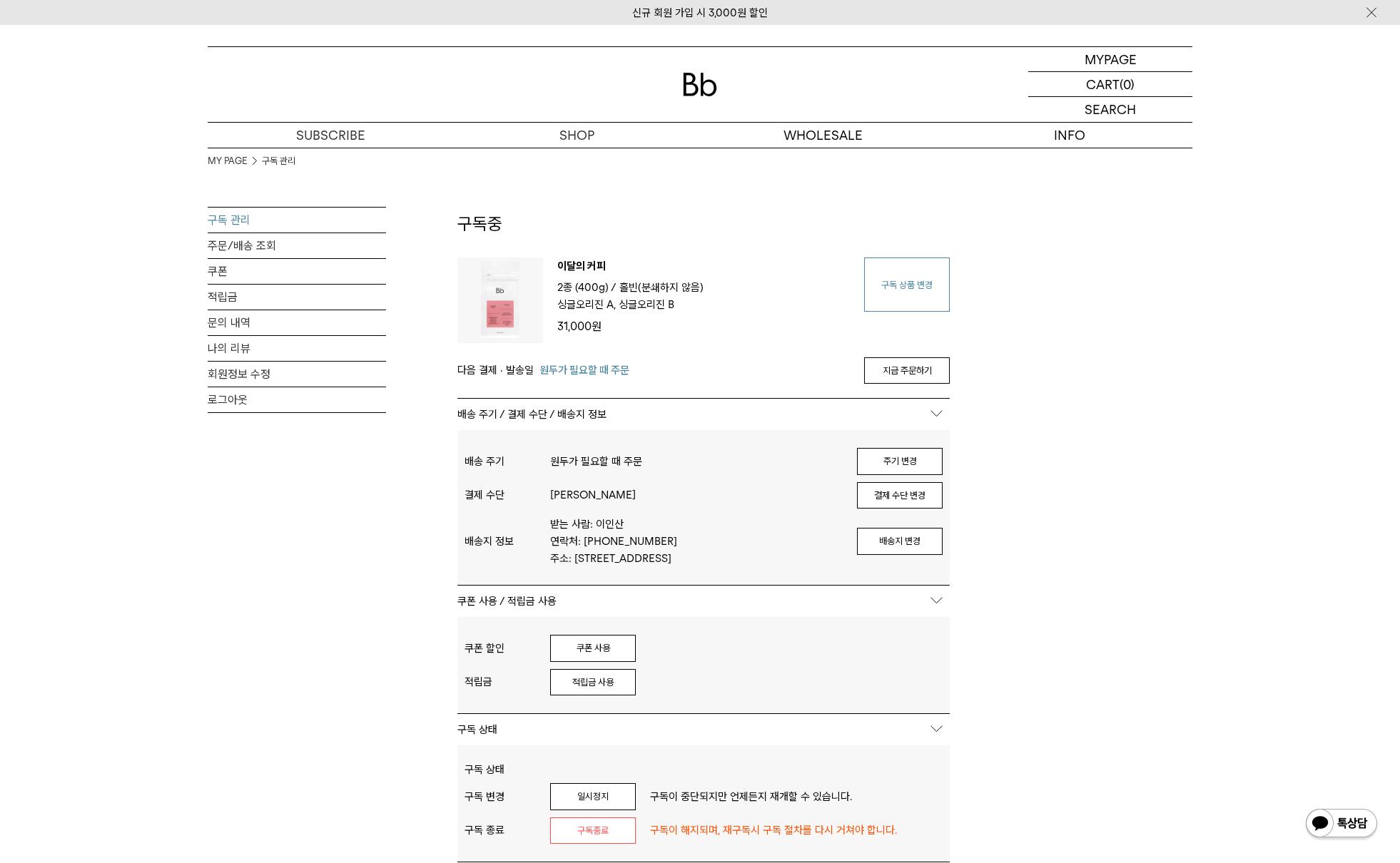
click at [900, 276] on link "구독 상품 변경" at bounding box center [907, 285] width 86 height 55
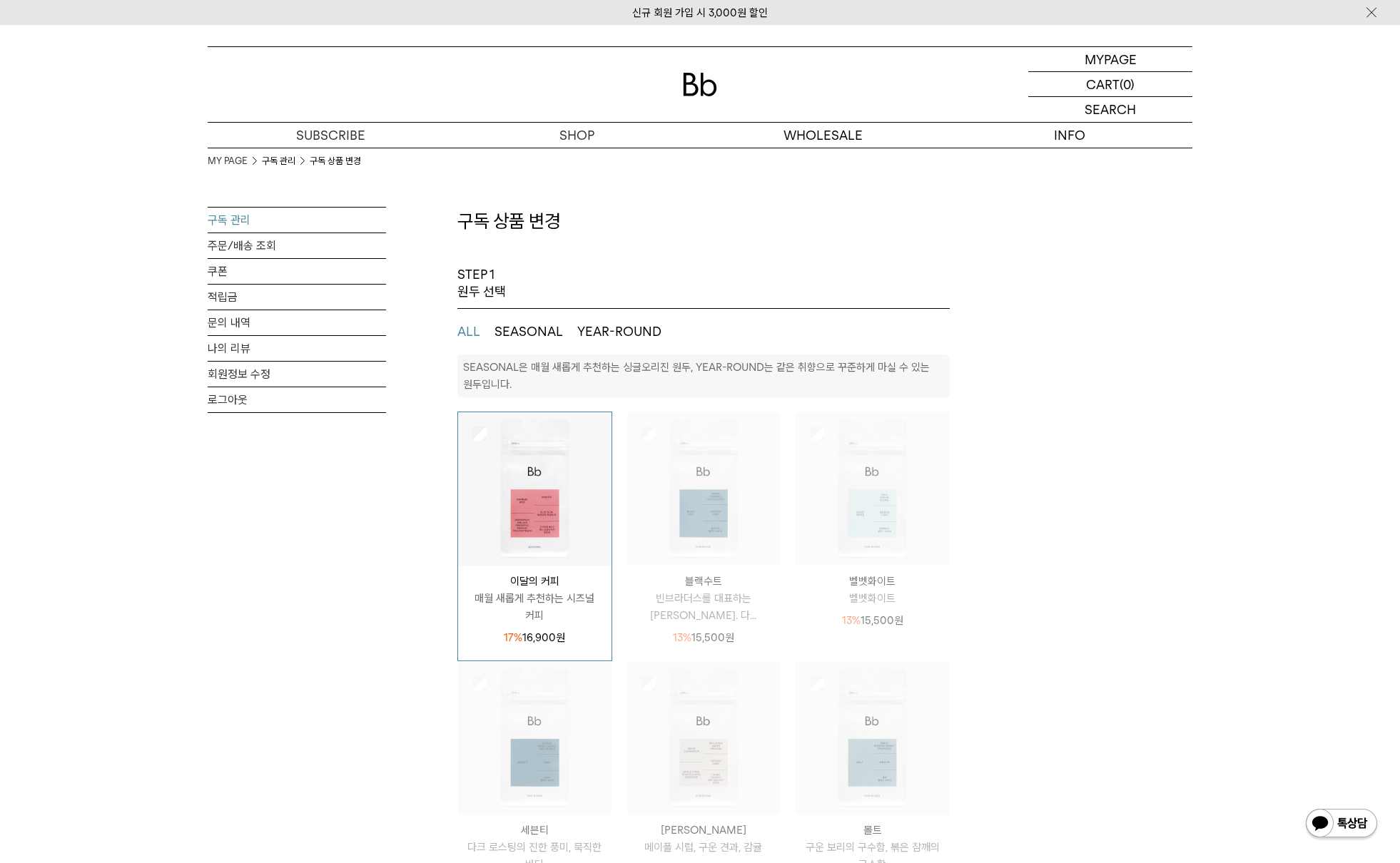
select select "**"
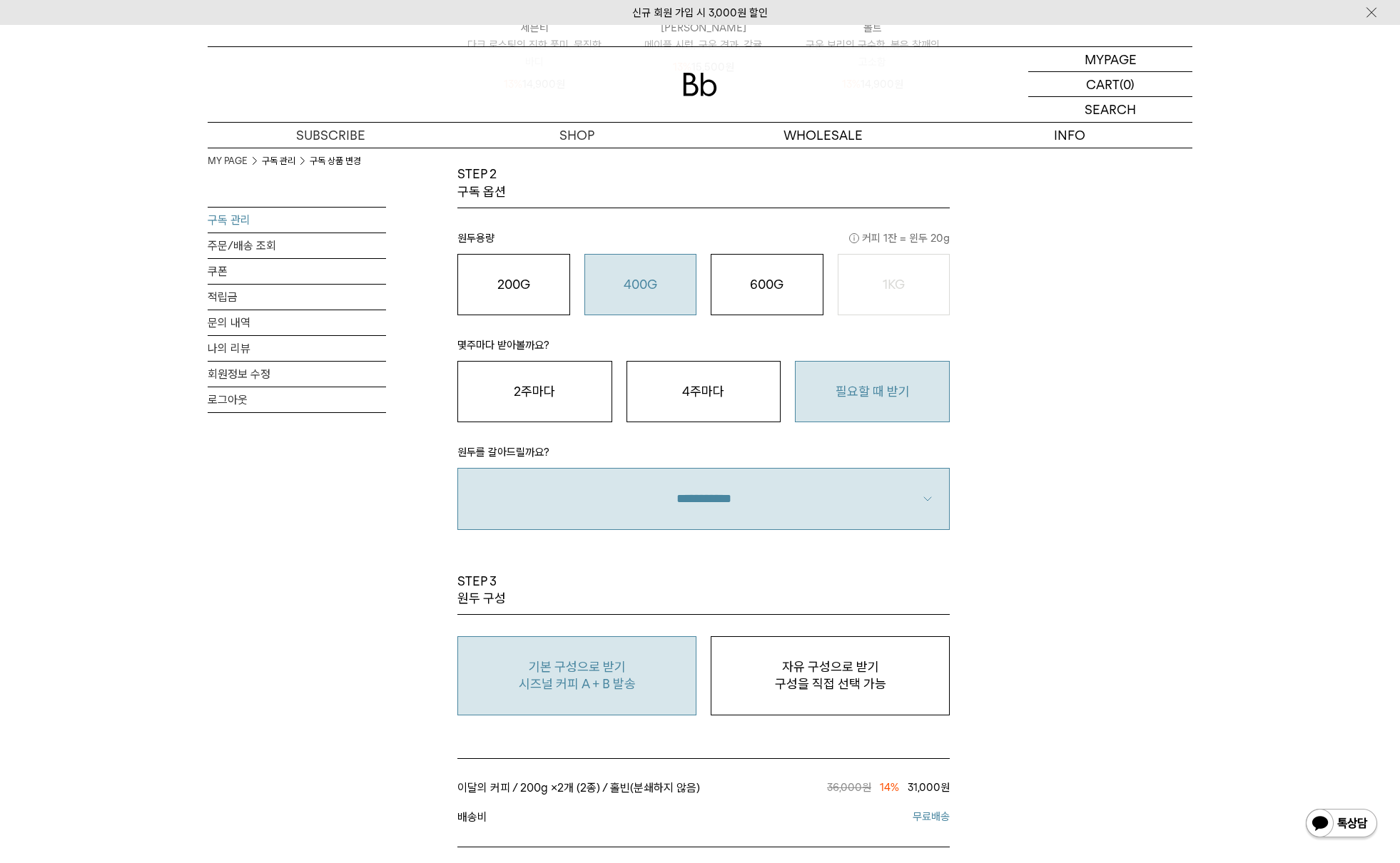
scroll to position [1052, 0]
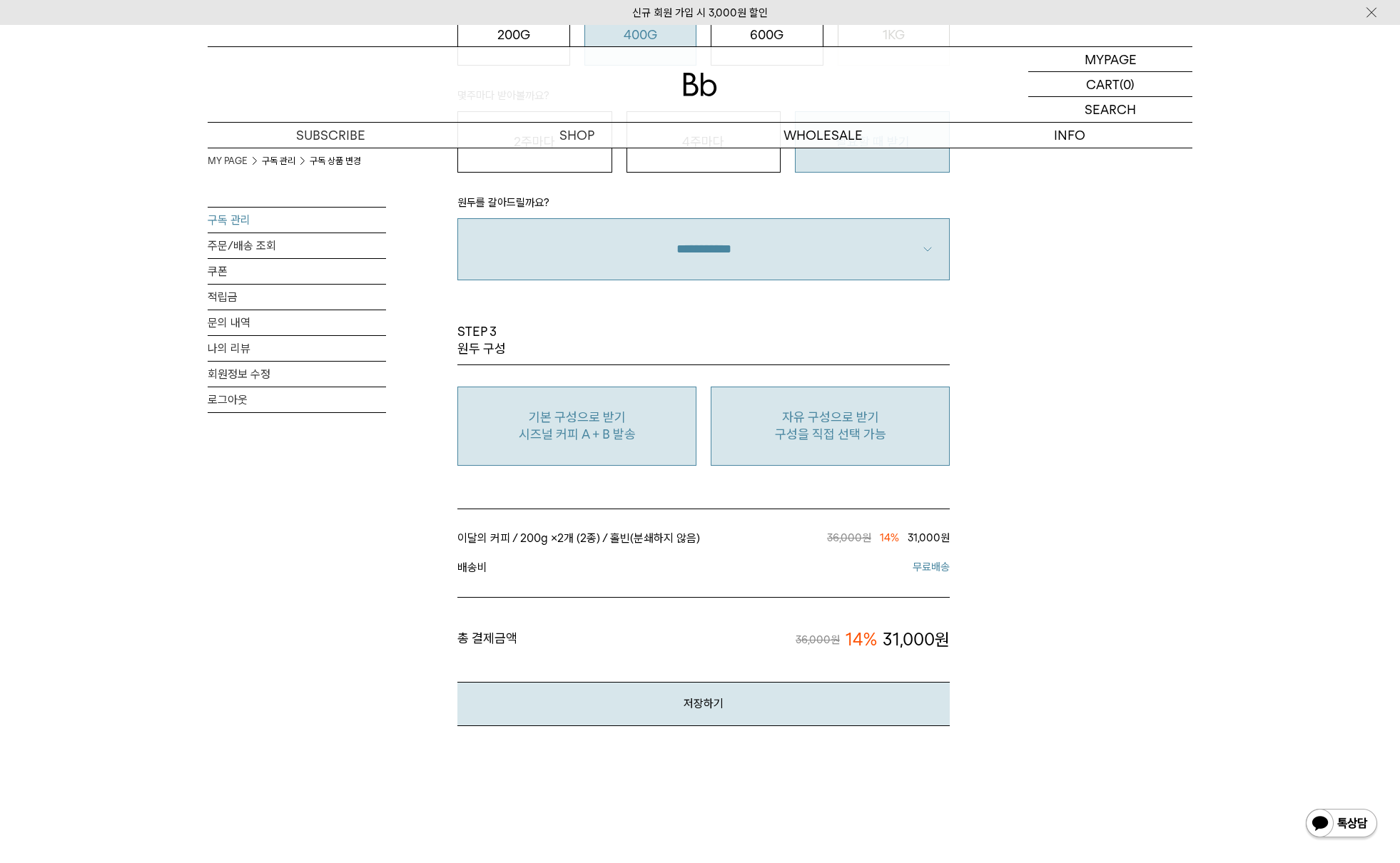
click at [786, 437] on p "구성을 직접 선택 가능" at bounding box center [830, 434] width 223 height 17
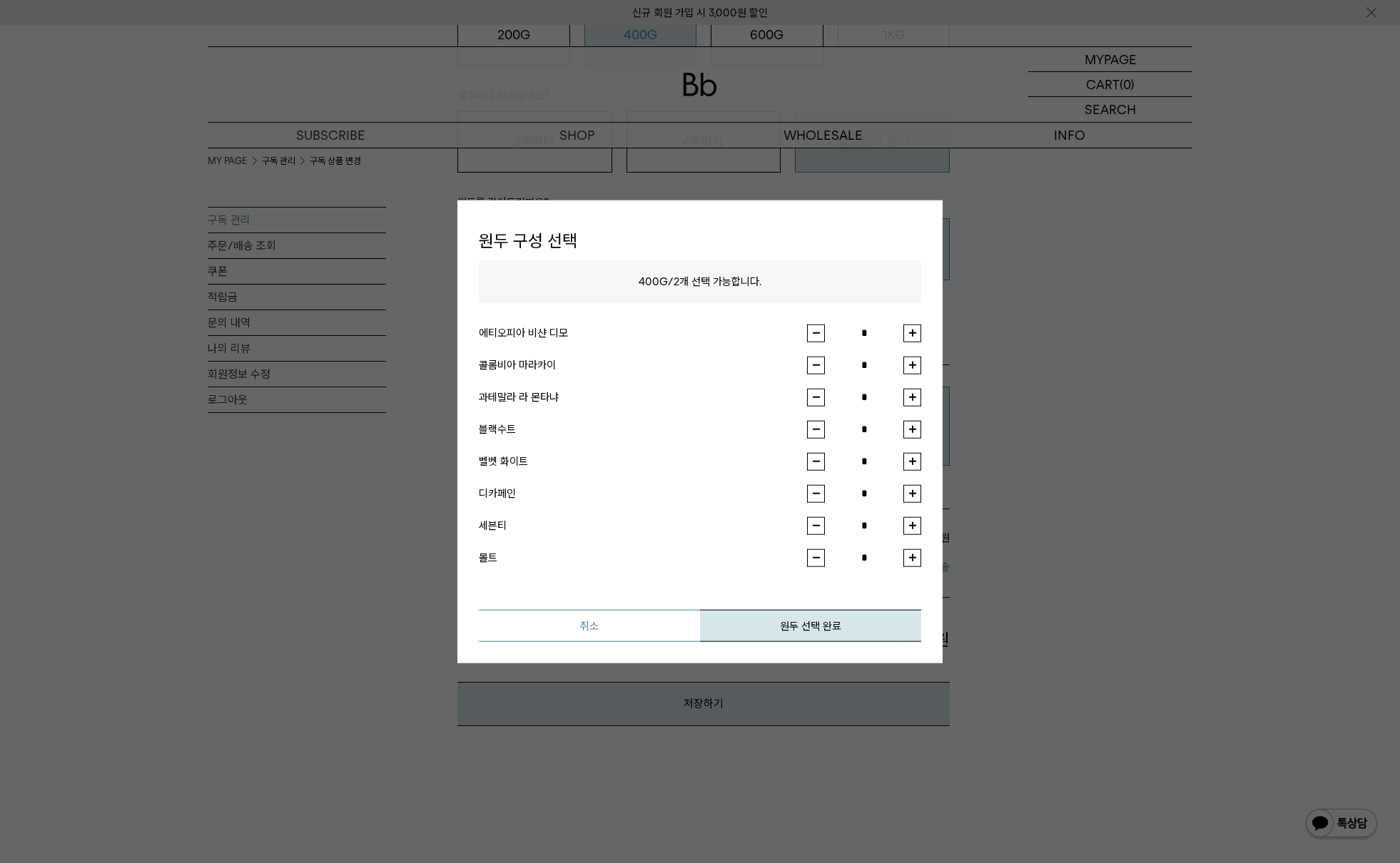
click at [618, 633] on button "취소" at bounding box center [590, 625] width 222 height 32
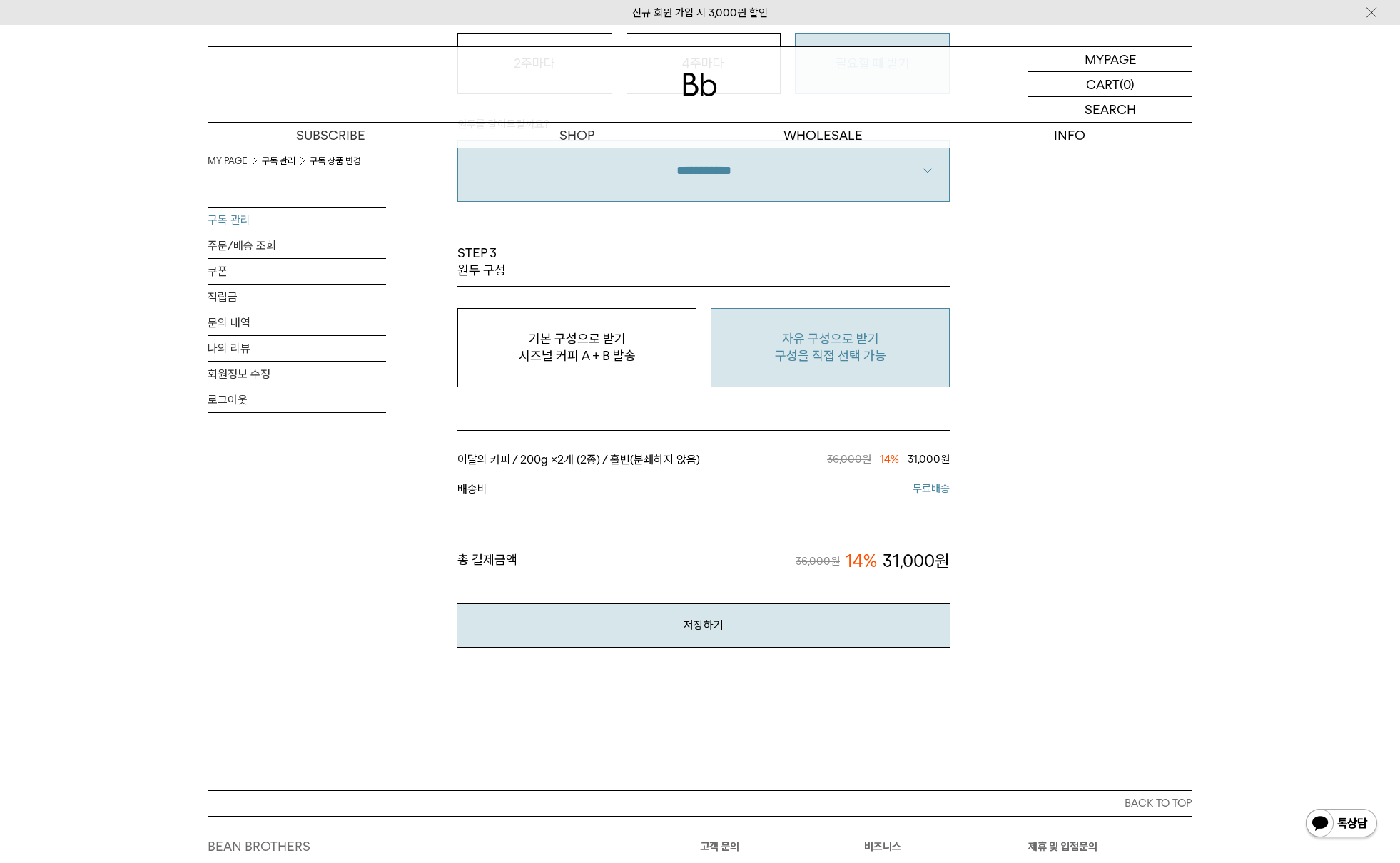
scroll to position [1099, 0]
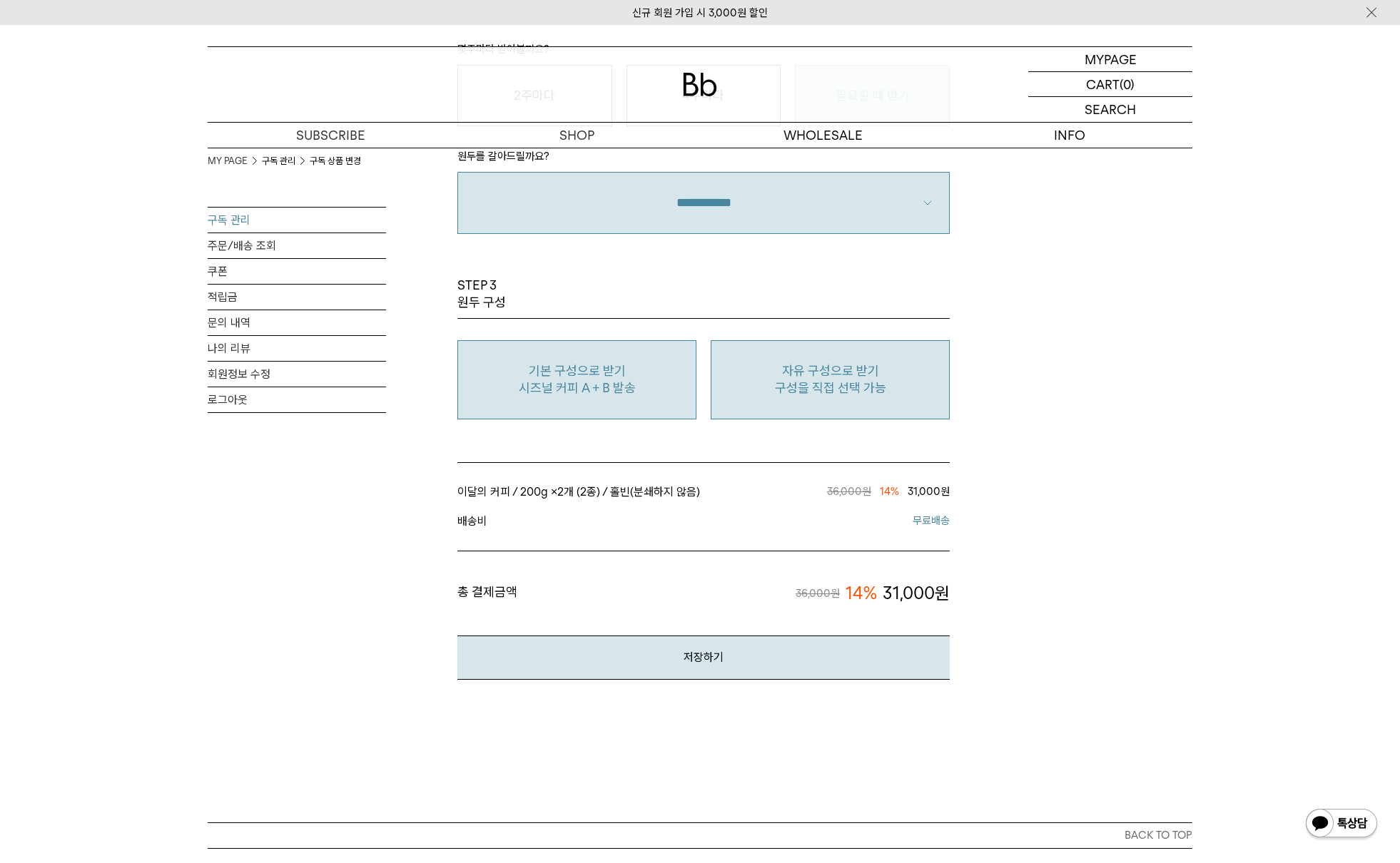
click at [633, 395] on button "기본 구성으로 받기 시즈널 커피 A + B 발송" at bounding box center [577, 380] width 239 height 79
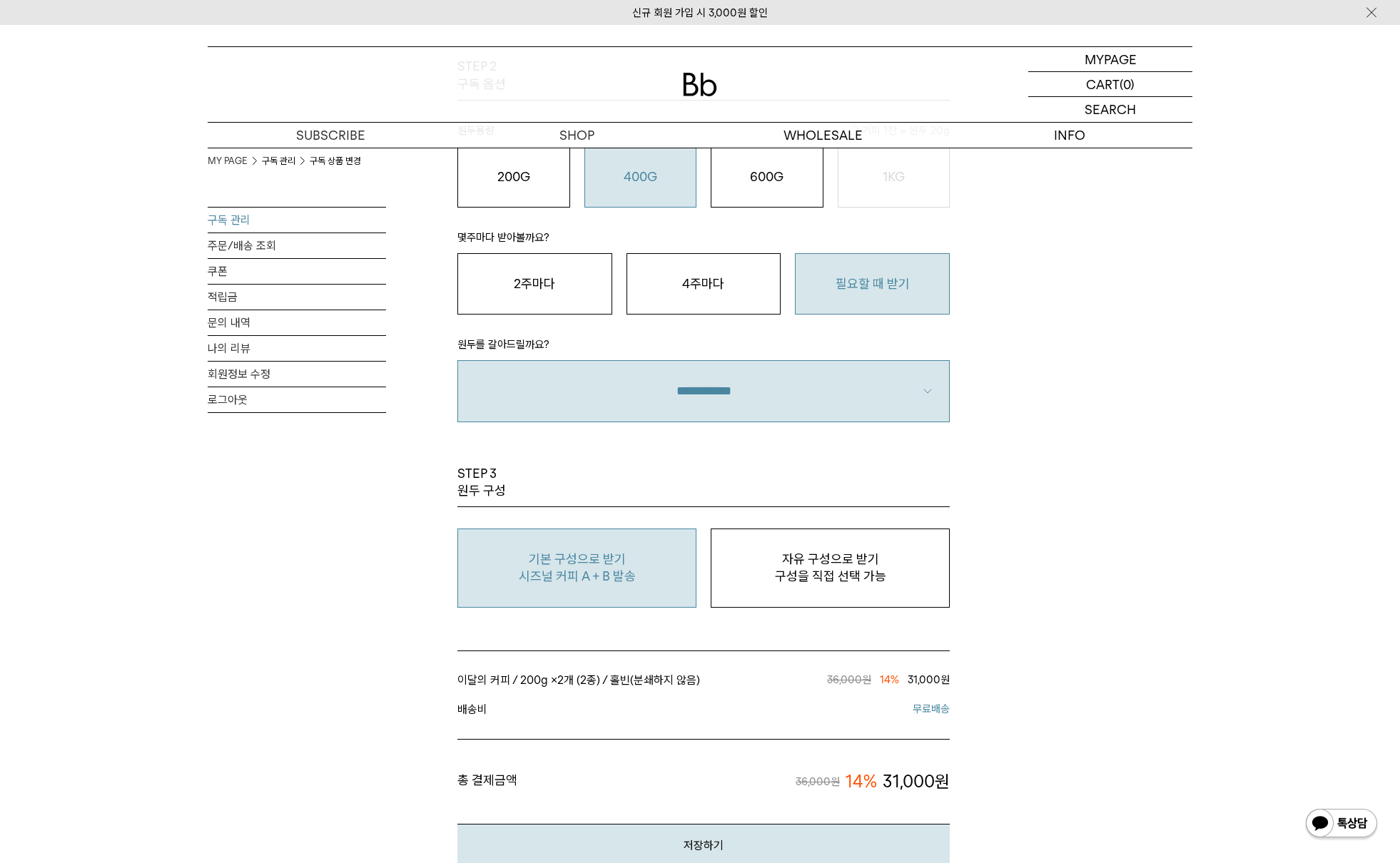
scroll to position [1282, 0]
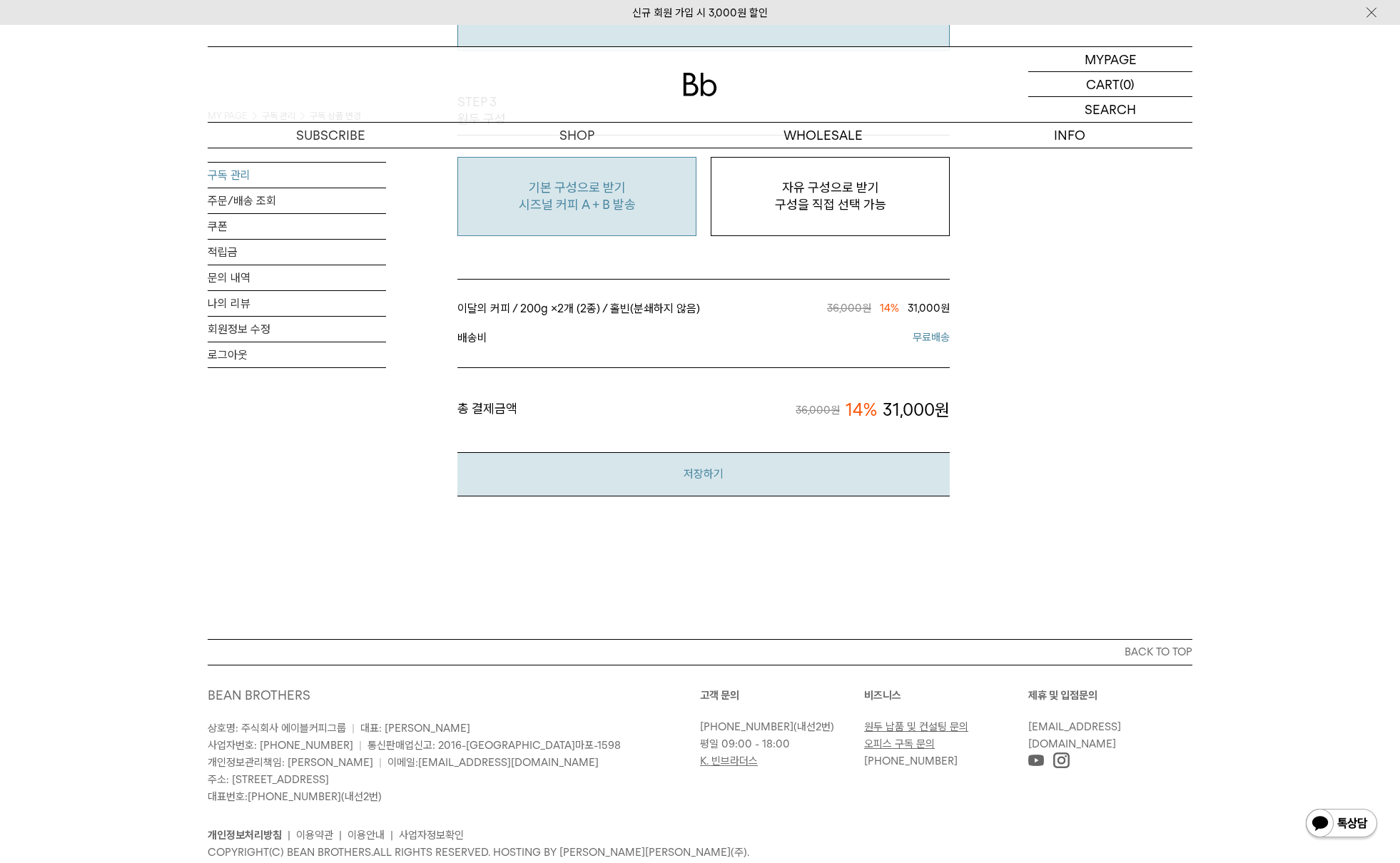
click at [833, 475] on button "저장하기" at bounding box center [704, 474] width 493 height 43
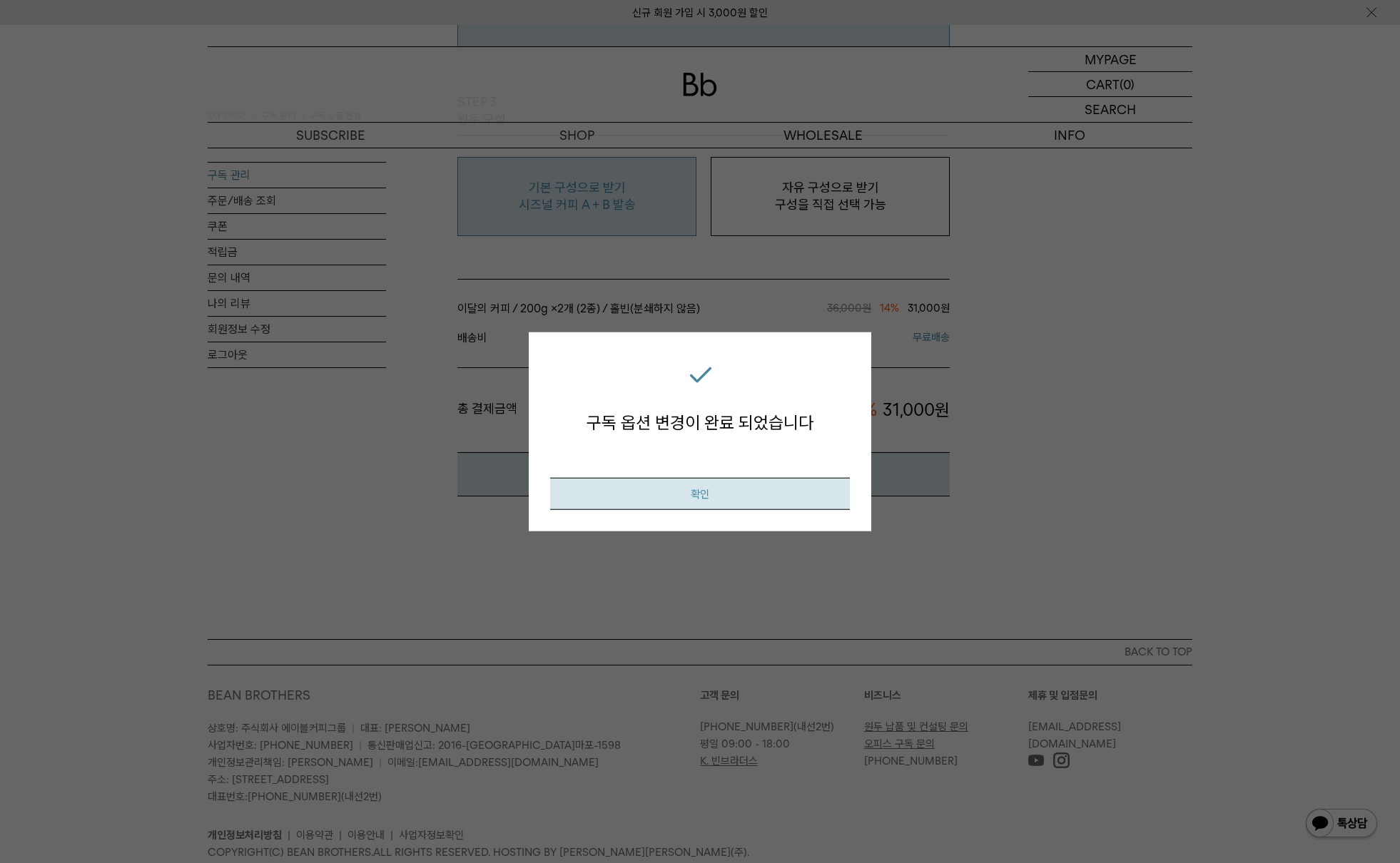
click at [699, 489] on button "확인" at bounding box center [700, 493] width 300 height 32
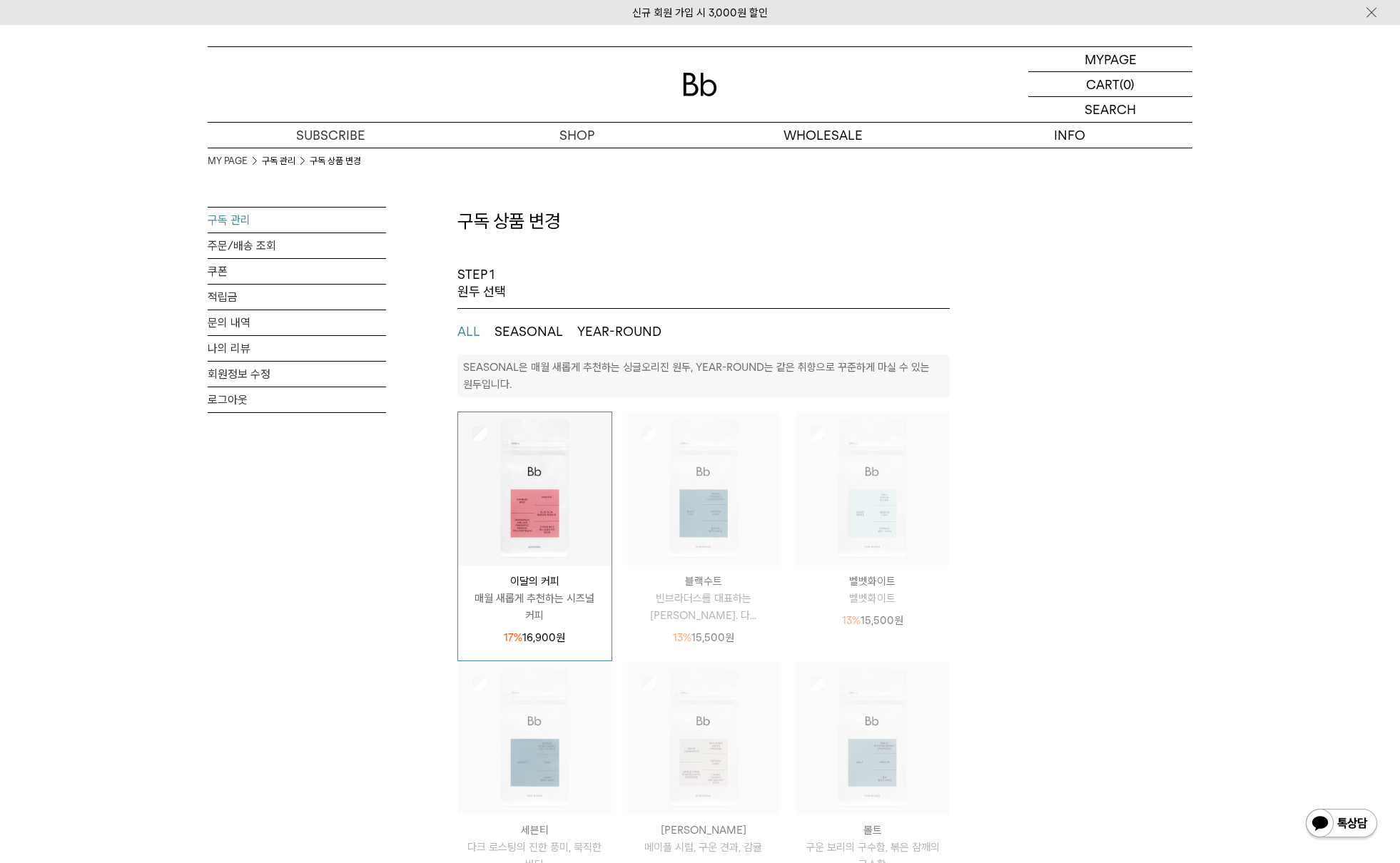
select select "**"
click at [1120, 60] on p "마이페이지" at bounding box center [1110, 59] width 57 height 24
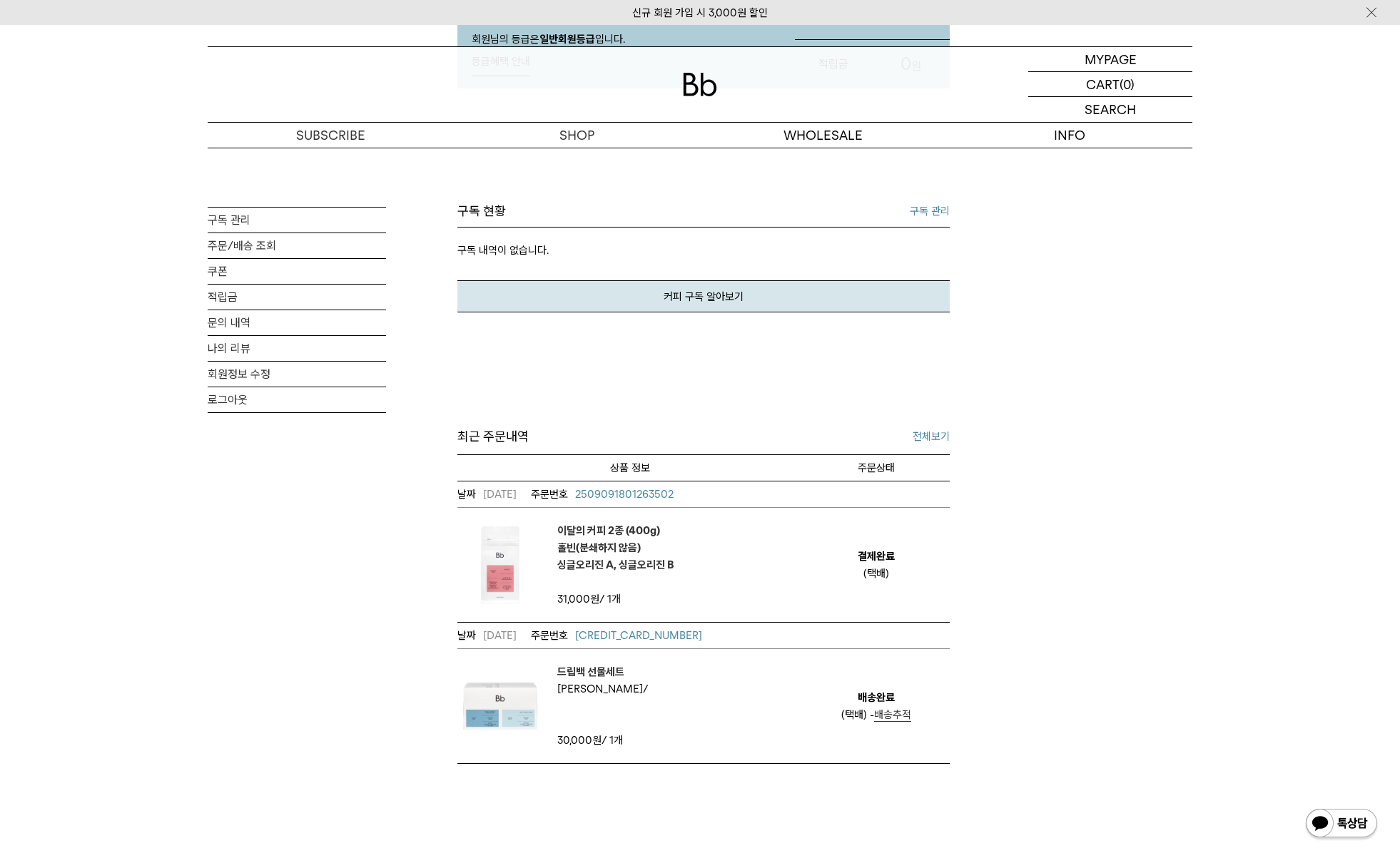
scroll to position [319, 0]
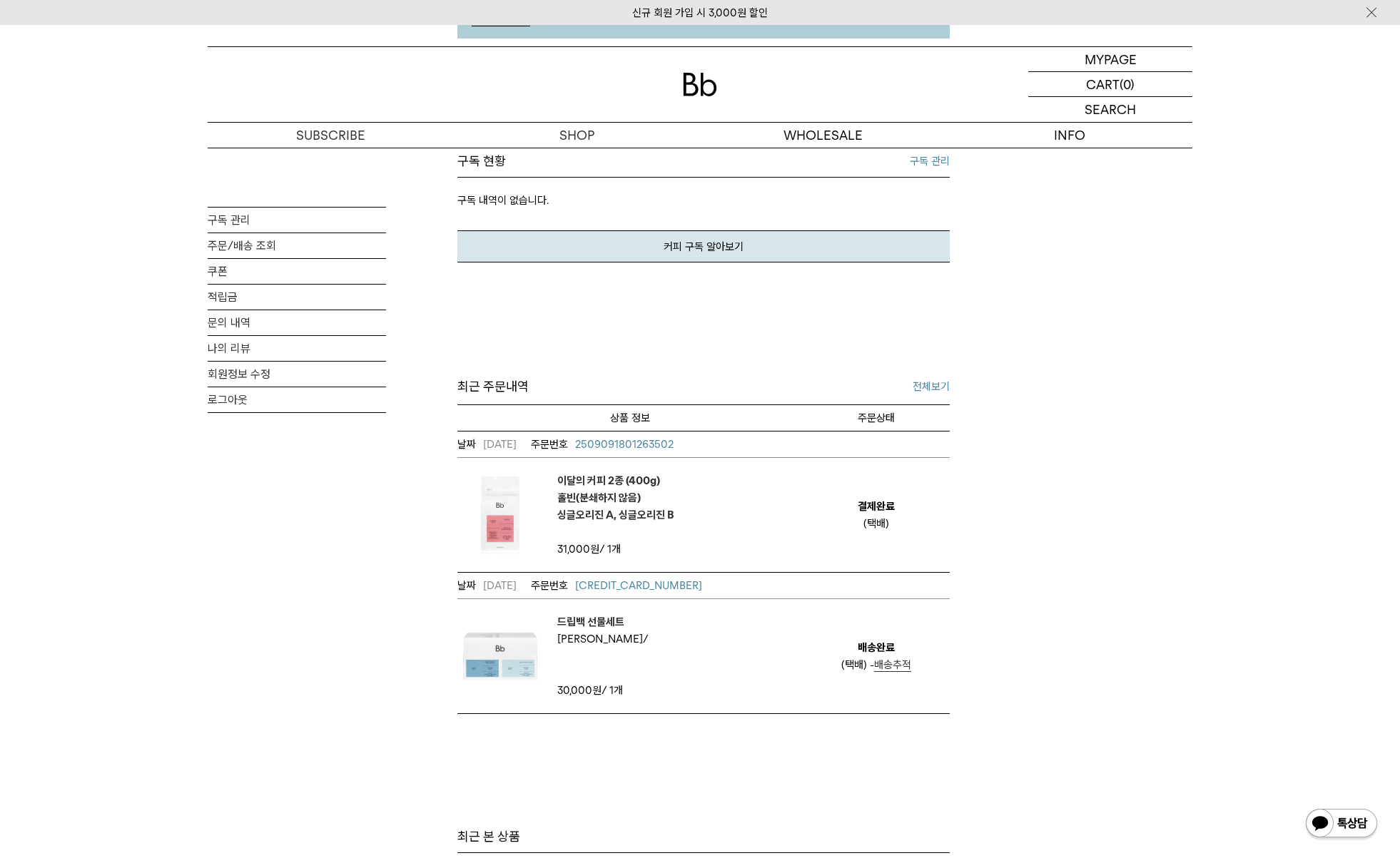
drag, startPoint x: 1006, startPoint y: 465, endPoint x: 987, endPoint y: 594, distance: 130.4
click at [987, 593] on div "MY PAGE 구독 관리 주문/배송 조회 쿠폰 적립금 문의 내역 나의 리뷰 회원정보 수정 로그아웃 이인산님 안녕하세요! 회원님의 등급은 일반회…" at bounding box center [700, 383] width 985 height 1110
click at [990, 595] on div "MY PAGE 구독 관리 주문/배송 조회 쿠폰 적립금 문의 내역 나의 리뷰 회원정보 수정 로그아웃 이인산님 안녕하세요! 회원님의 등급은 일반회…" at bounding box center [700, 383] width 985 height 1110
drag, startPoint x: 627, startPoint y: 510, endPoint x: 637, endPoint y: 510, distance: 10.0
click at [637, 510] on em "이달의 커피 2종 (400g) 홀빈(분쇄하지 않음) 싱글오리진 A, 싱글오리진 B" at bounding box center [615, 498] width 117 height 51
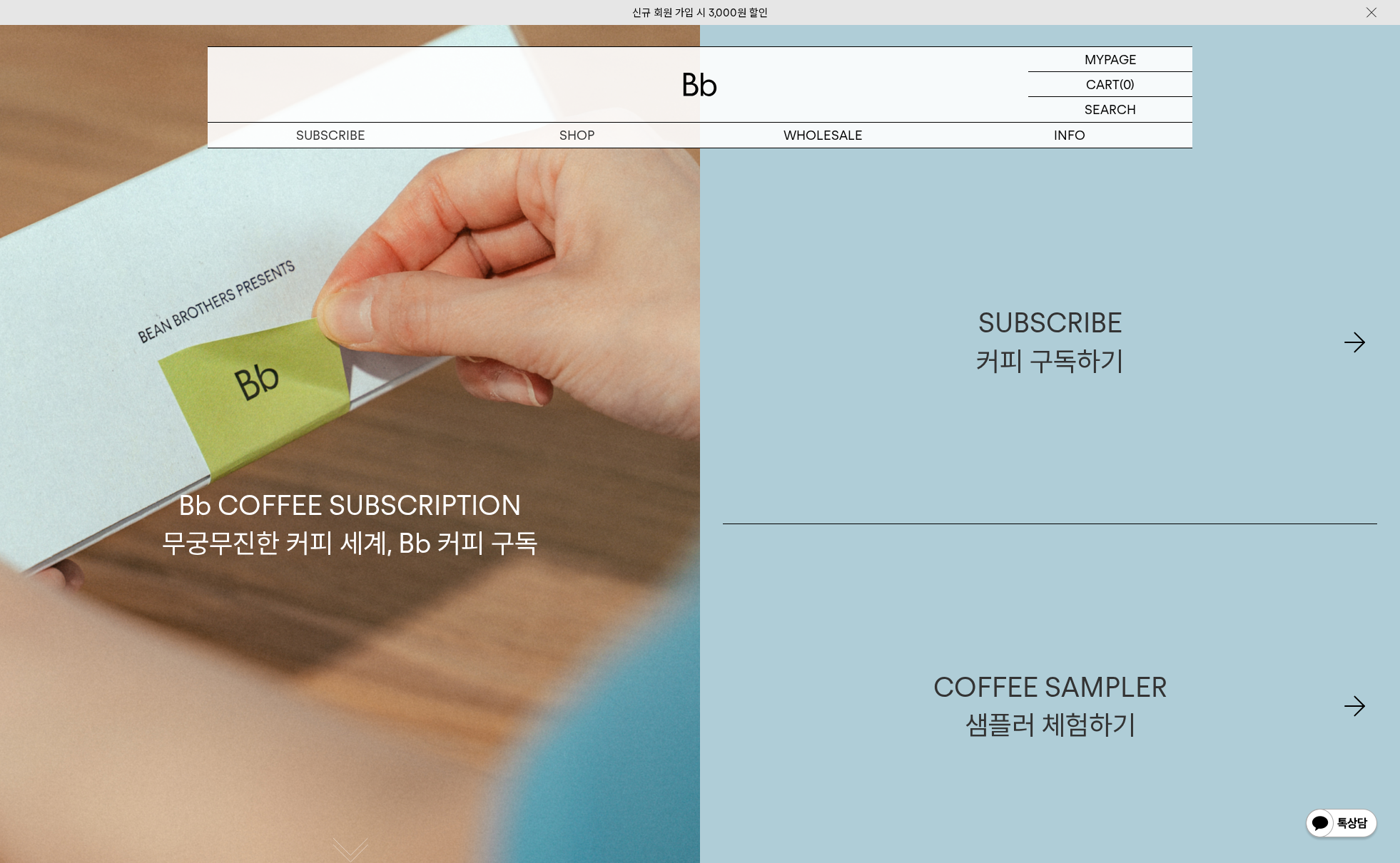
scroll to position [3, 0]
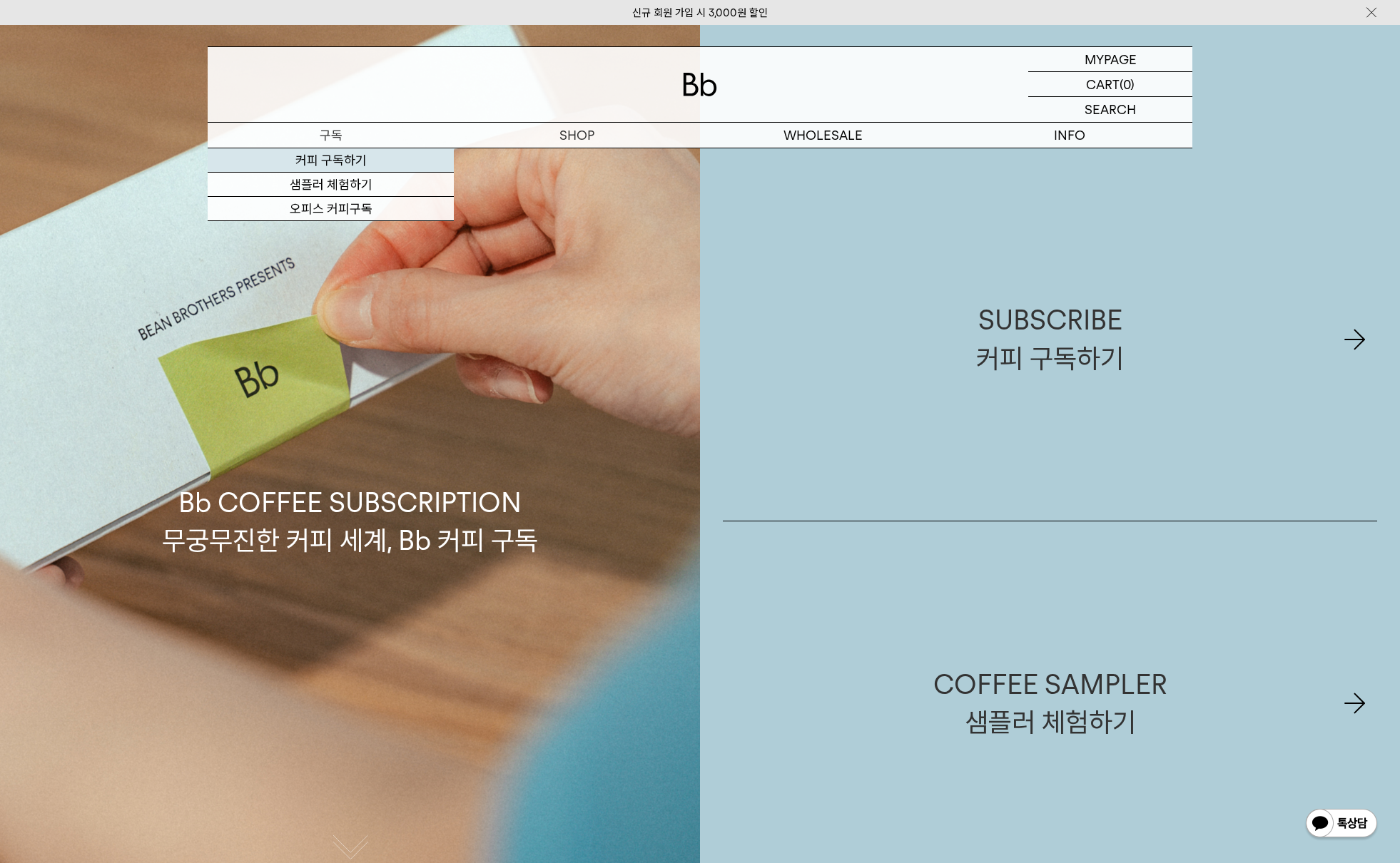
click at [380, 165] on link "커피 구독하기" at bounding box center [331, 160] width 246 height 24
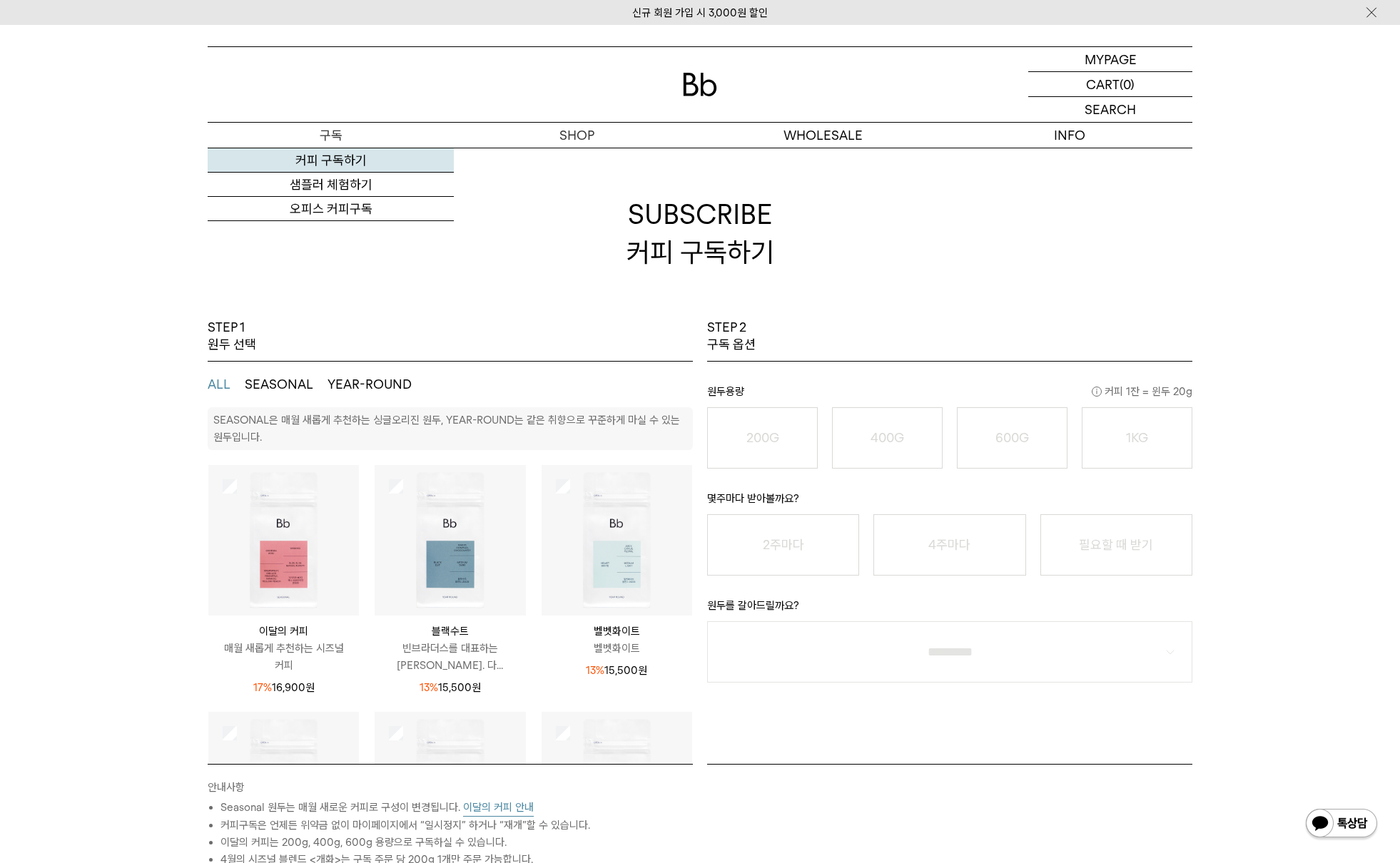
click at [378, 152] on link "커피 구독하기" at bounding box center [331, 160] width 246 height 24
click at [1109, 57] on p "마이페이지" at bounding box center [1110, 59] width 57 height 24
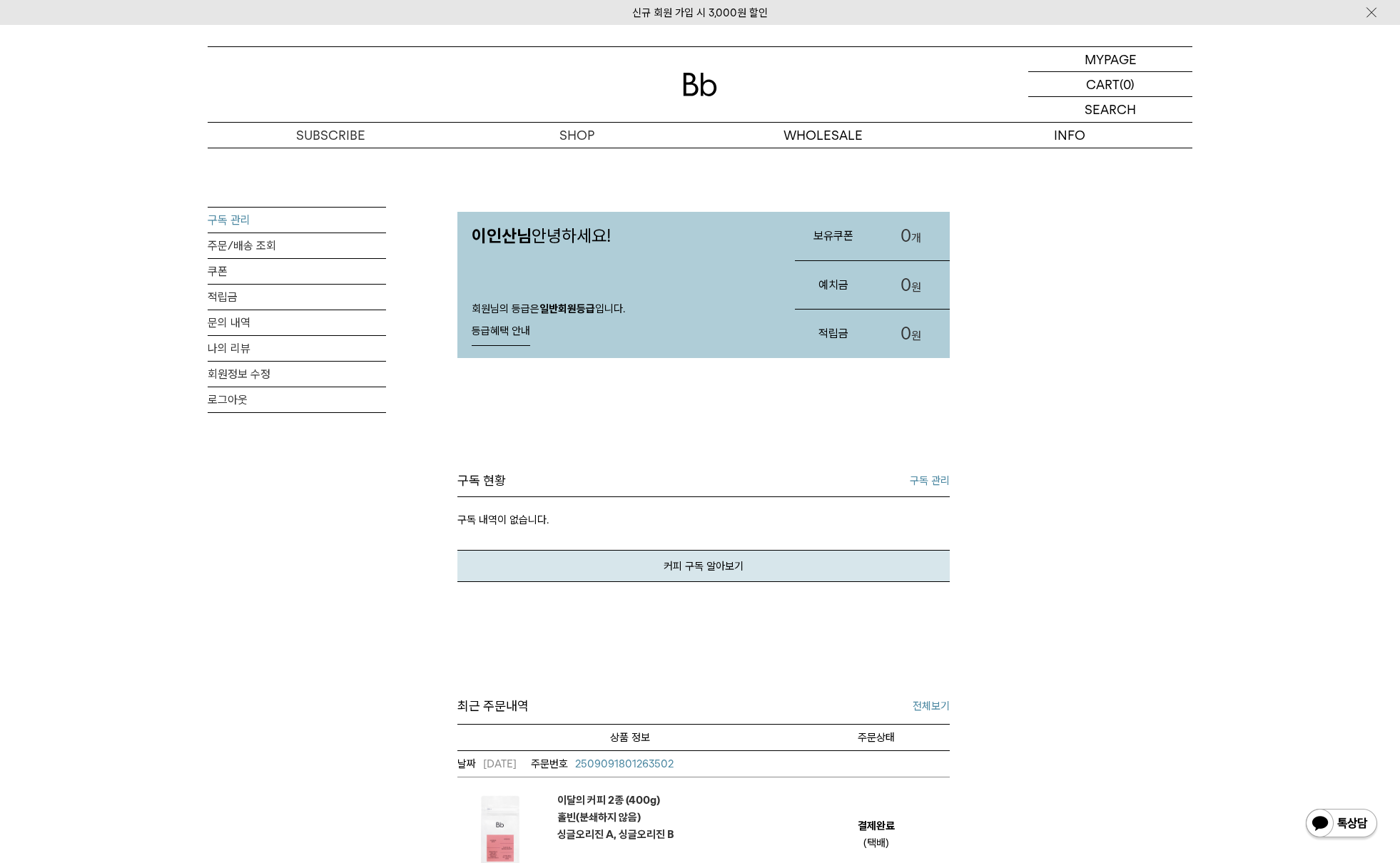
click at [259, 220] on link "구독 관리" at bounding box center [297, 220] width 178 height 25
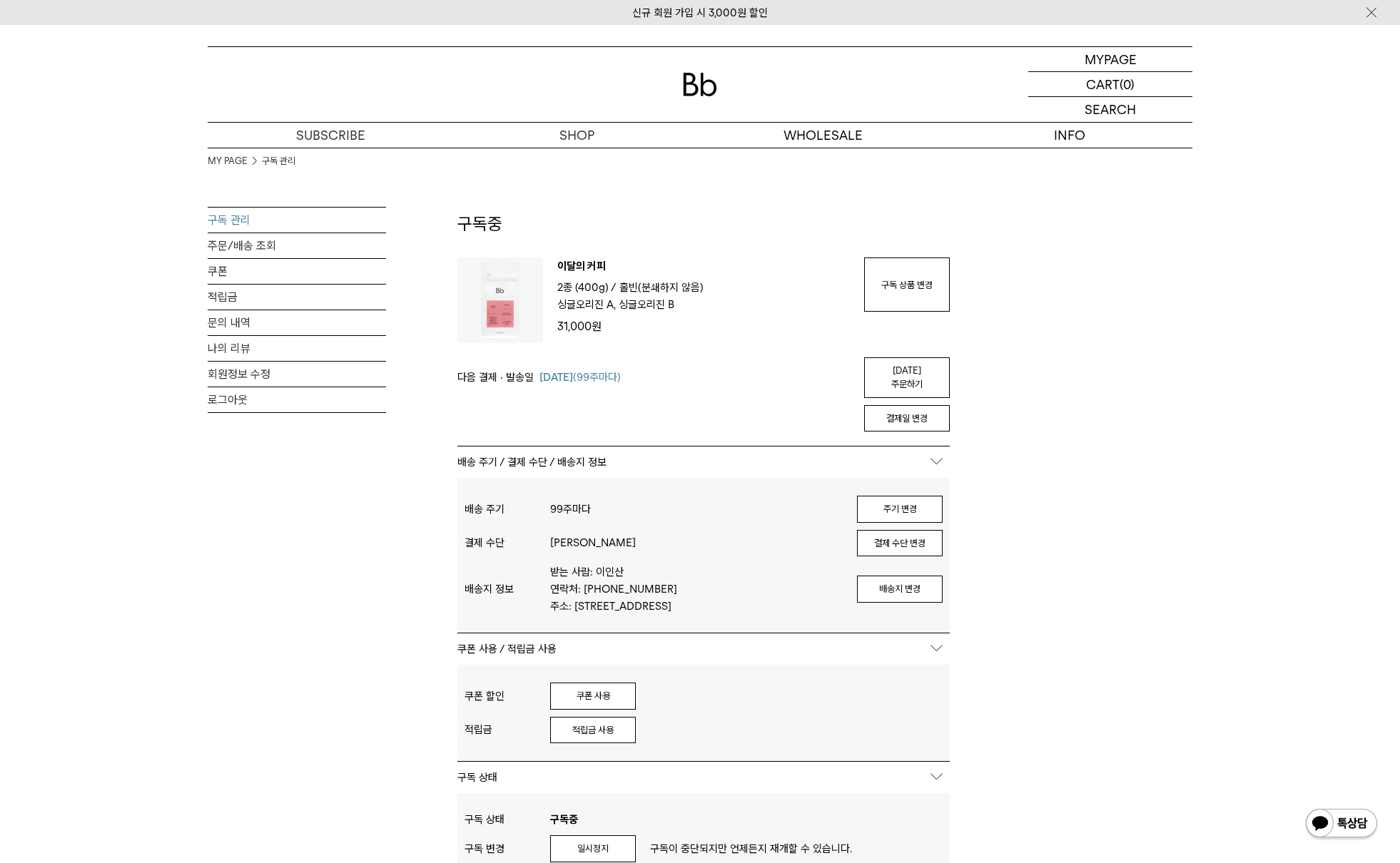
scroll to position [39, 0]
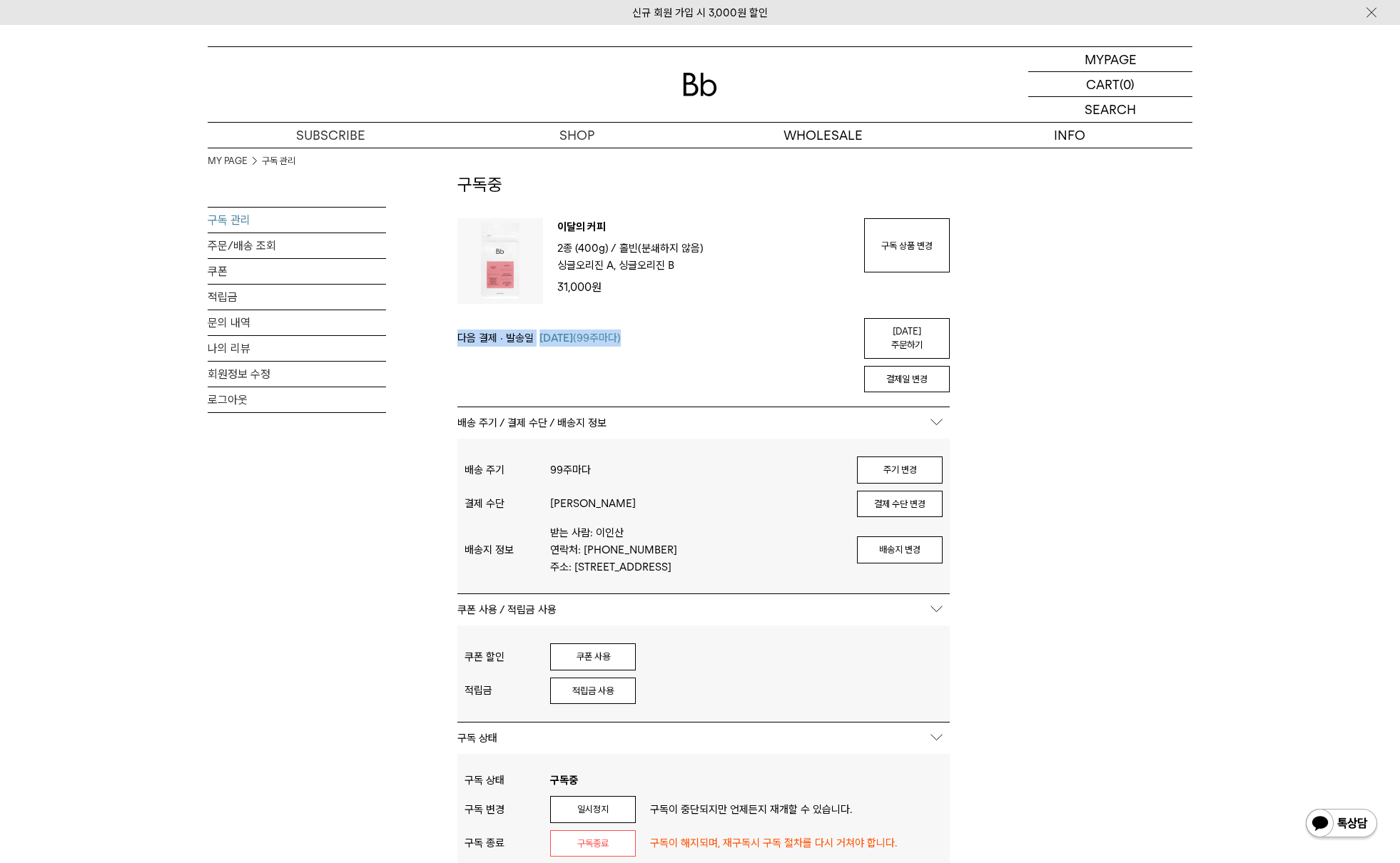
drag, startPoint x: 490, startPoint y: 335, endPoint x: 452, endPoint y: 334, distance: 38.0
click at [452, 334] on div "MY PAGE 구독 관리 구독 관리 주문/배송 조회 쿠폰 적립금 문의 내역 나의 리뷰 회원정보 수정 로그아웃 구독중 구독 번호 : 55415 …" at bounding box center [700, 621] width 985 height 1026
click at [642, 332] on div "다음 결제 · 발송일 [DATE] (99주마다) [DATE] 주문하기" at bounding box center [704, 339] width 493 height 41
drag, startPoint x: 572, startPoint y: 323, endPoint x: 575, endPoint y: 337, distance: 14.3
click at [572, 331] on div "다음 결제 · 발송일 [DATE] (99주마다) [DATE] 주문하기" at bounding box center [704, 339] width 493 height 41
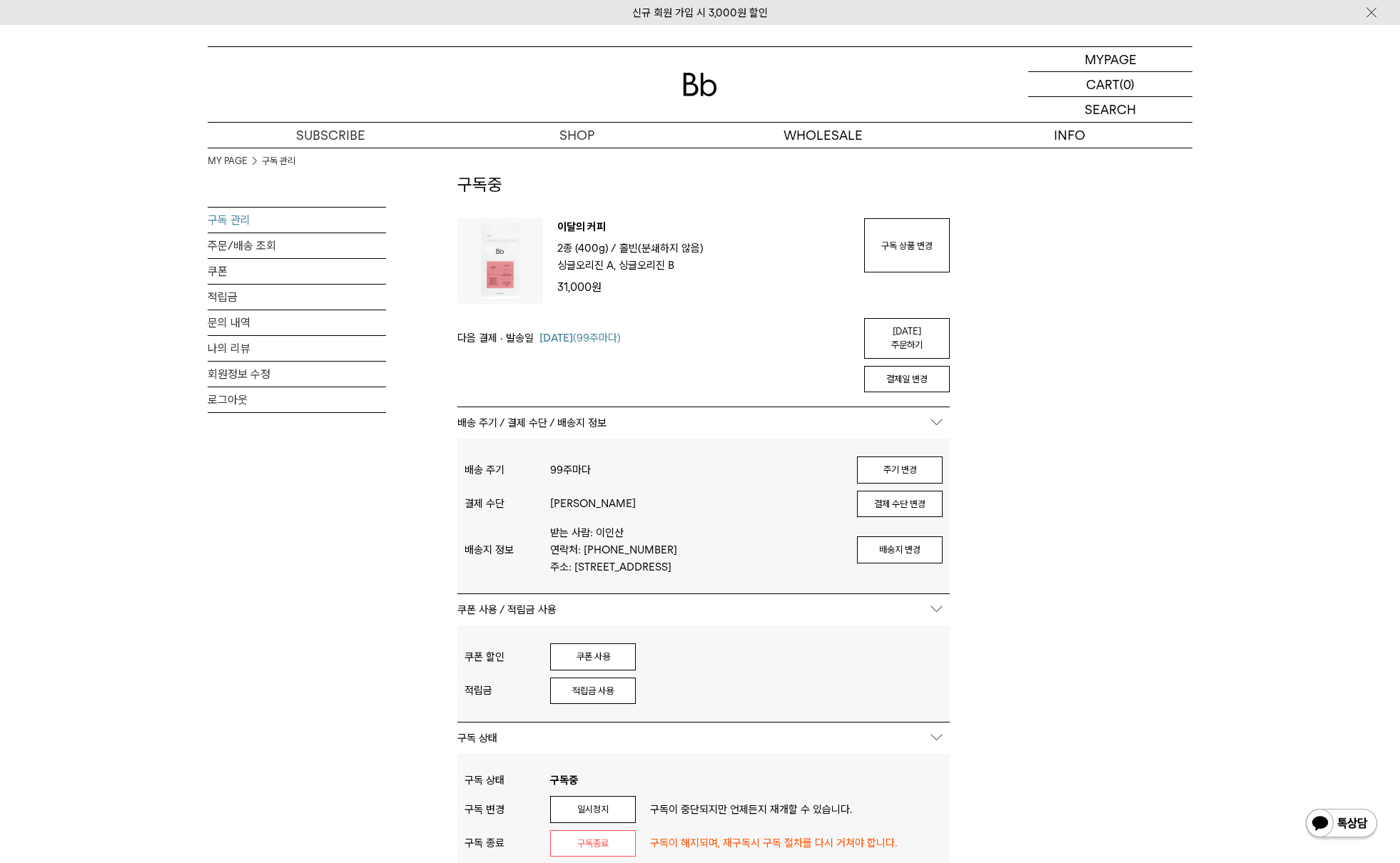
click at [575, 337] on span "[DATE] (99주마다)" at bounding box center [579, 338] width 81 height 17
drag, startPoint x: 556, startPoint y: 323, endPoint x: 561, endPoint y: 334, distance: 12.1
click at [561, 332] on div "다음 결제 · 발송일 08월 03일 (99주마다) 오늘 주문하기 결제일 변경" at bounding box center [704, 355] width 493 height 103
click at [566, 335] on span "08월 03일" at bounding box center [556, 337] width 33 height 13
click at [546, 331] on span "08월 03일" at bounding box center [556, 337] width 33 height 13
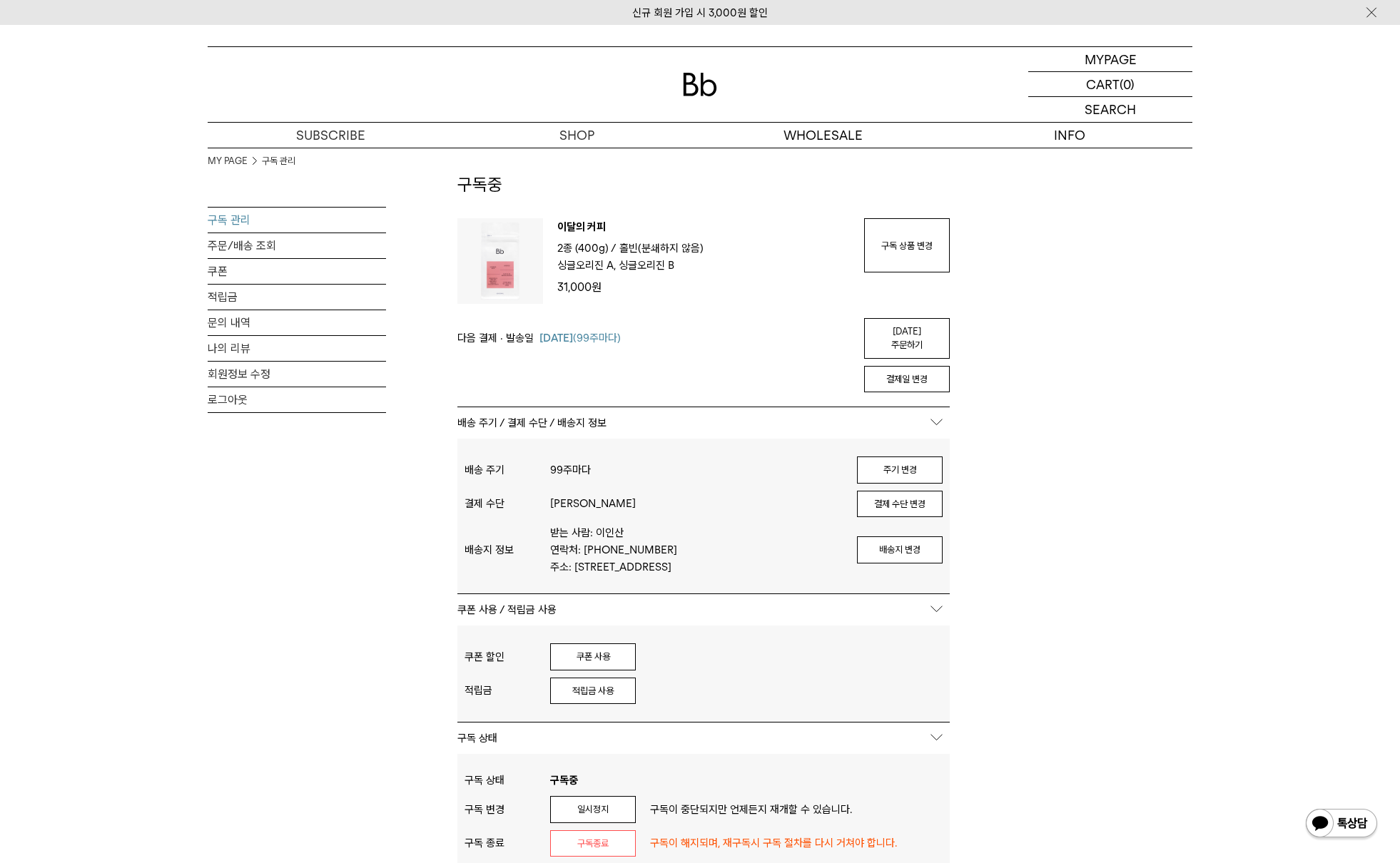
drag, startPoint x: 583, startPoint y: 330, endPoint x: 618, endPoint y: 334, distance: 35.2
click at [589, 331] on span "08월 03일 (99주마다)" at bounding box center [579, 338] width 81 height 17
click at [621, 335] on span "08월 03일 (99주마다)" at bounding box center [579, 338] width 81 height 17
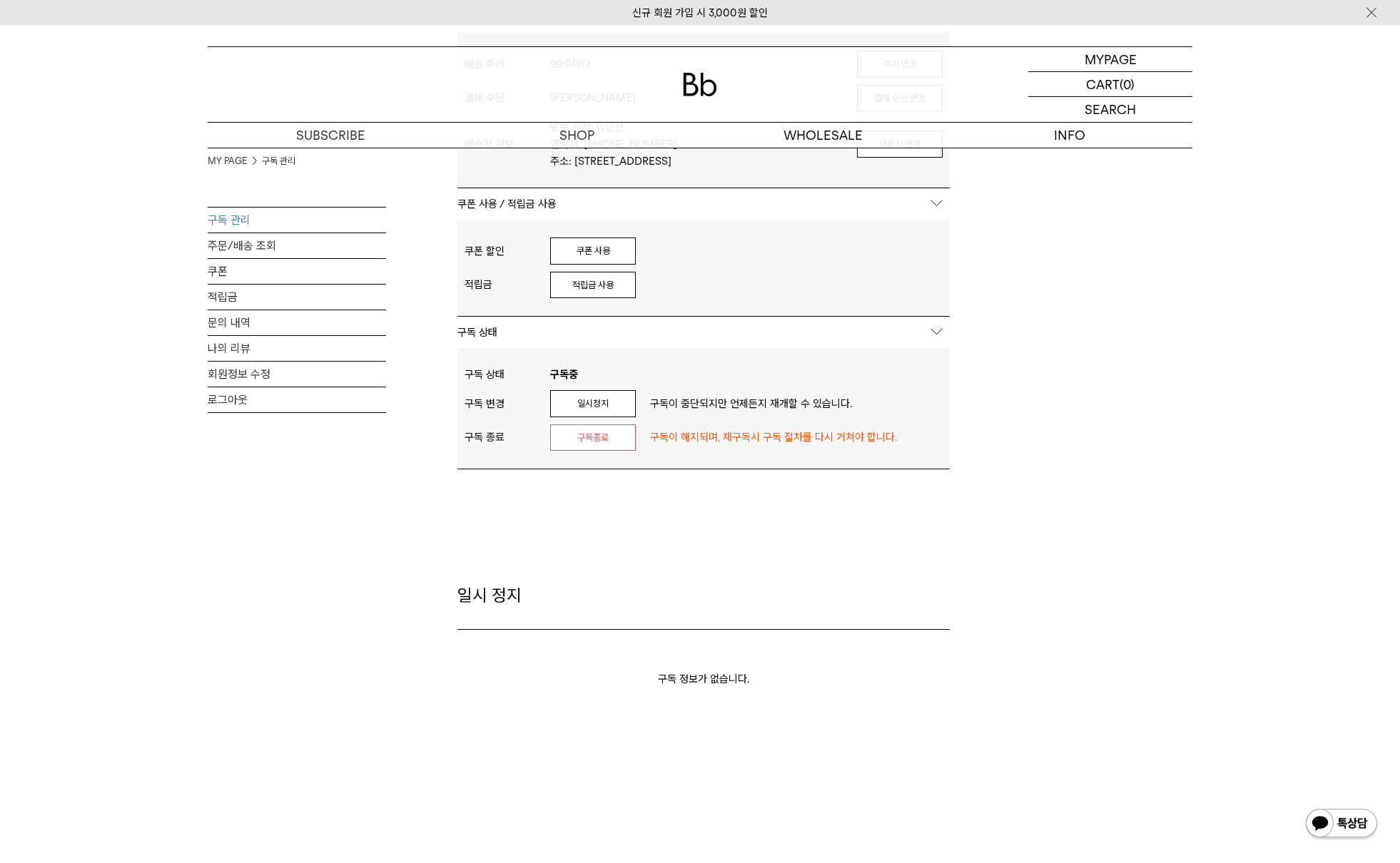
scroll to position [0, 0]
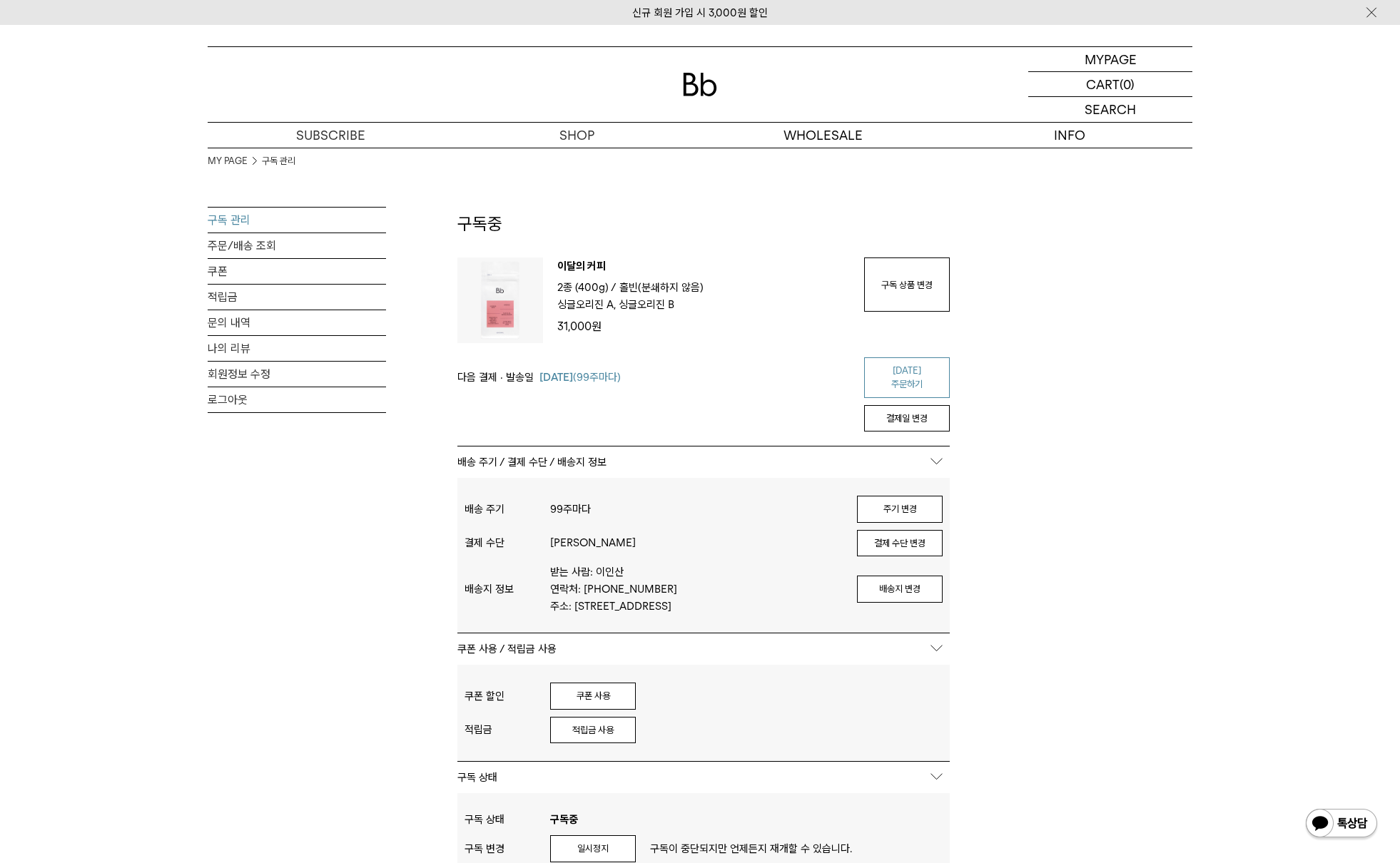
click at [902, 360] on link "오늘 주문하기" at bounding box center [907, 378] width 86 height 41
click at [702, 95] on img at bounding box center [700, 84] width 34 height 24
